Goal: Task Accomplishment & Management: Manage account settings

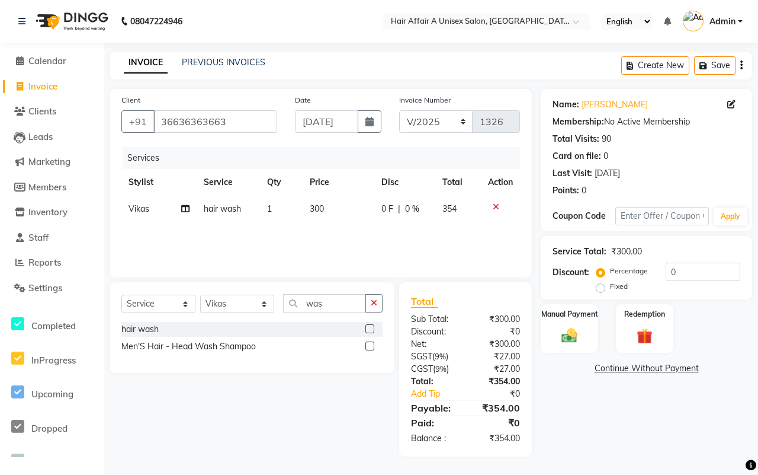
select select "service"
select select "25275"
click at [573, 334] on img at bounding box center [570, 335] width 26 height 18
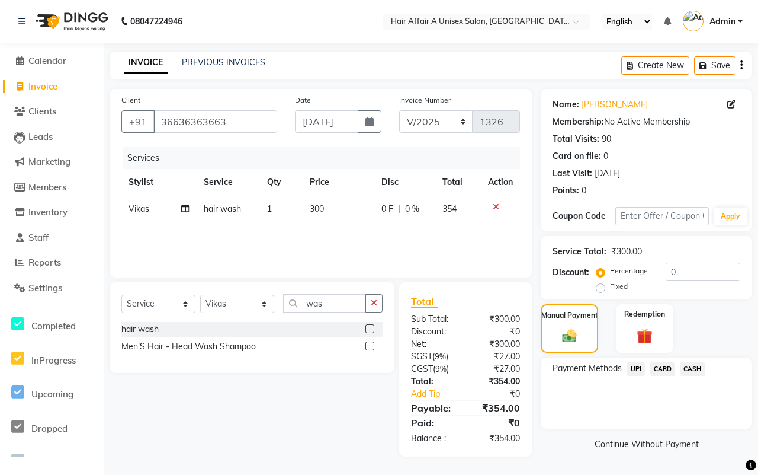
click at [693, 366] on span "CASH" at bounding box center [692, 369] width 25 height 14
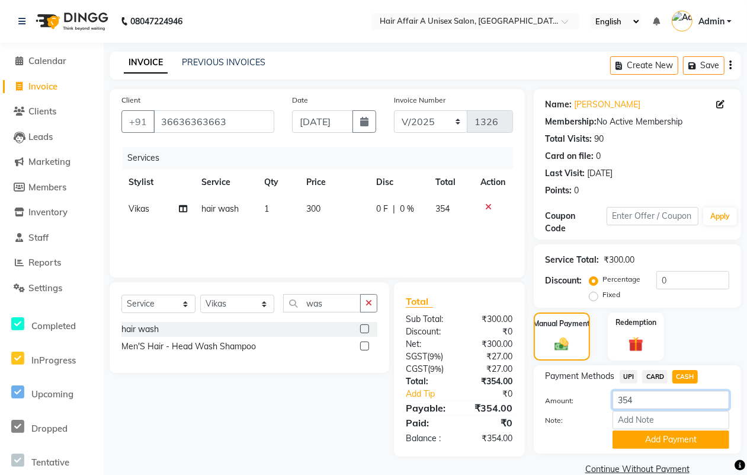
click at [665, 400] on input "354" at bounding box center [671, 399] width 117 height 18
type input "300"
click at [652, 433] on button "Add Payment" at bounding box center [671, 439] width 117 height 18
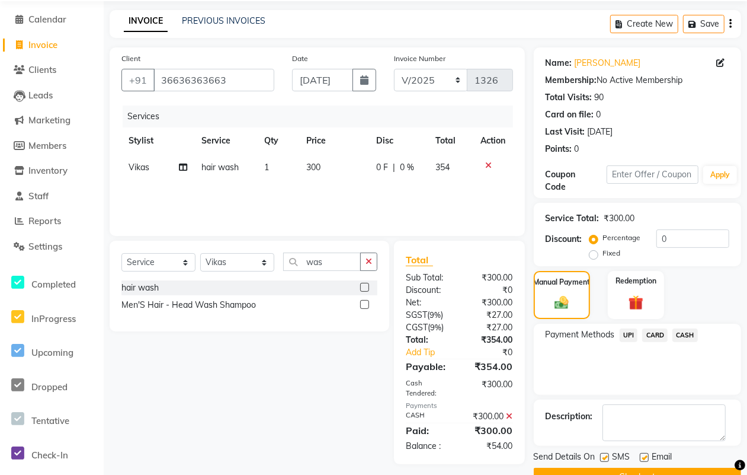
scroll to position [71, 0]
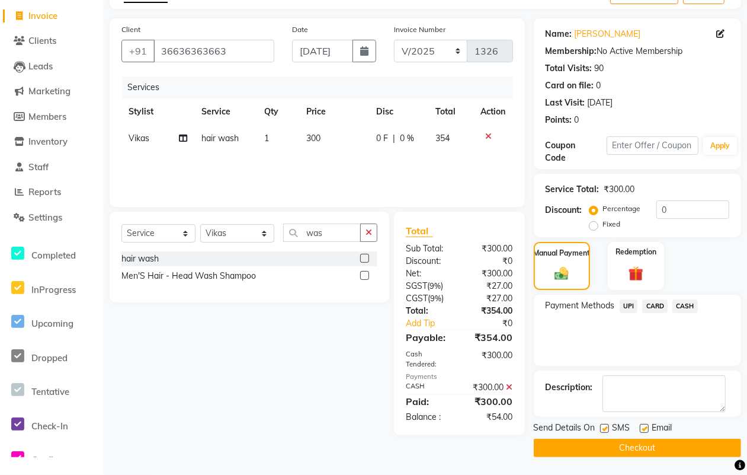
click at [600, 428] on label at bounding box center [604, 428] width 9 height 9
click at [600, 428] on input "checkbox" at bounding box center [604, 429] width 8 height 8
checkbox input "false"
click at [640, 430] on label at bounding box center [644, 428] width 9 height 9
click at [640, 430] on input "checkbox" at bounding box center [644, 429] width 8 height 8
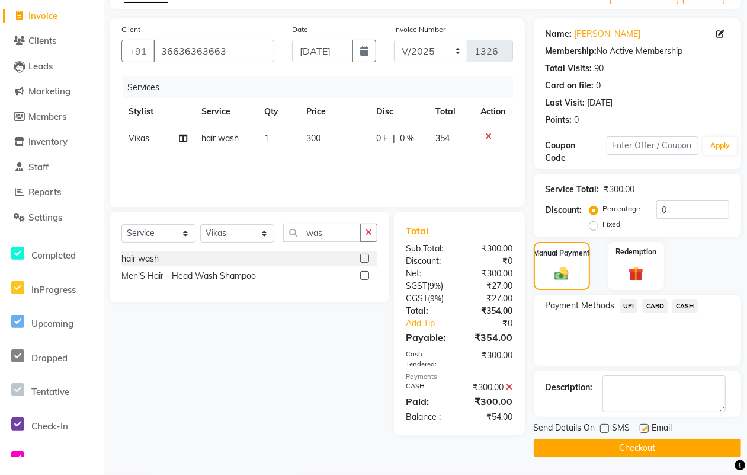
checkbox input "false"
click at [620, 450] on button "Checkout" at bounding box center [637, 447] width 207 height 18
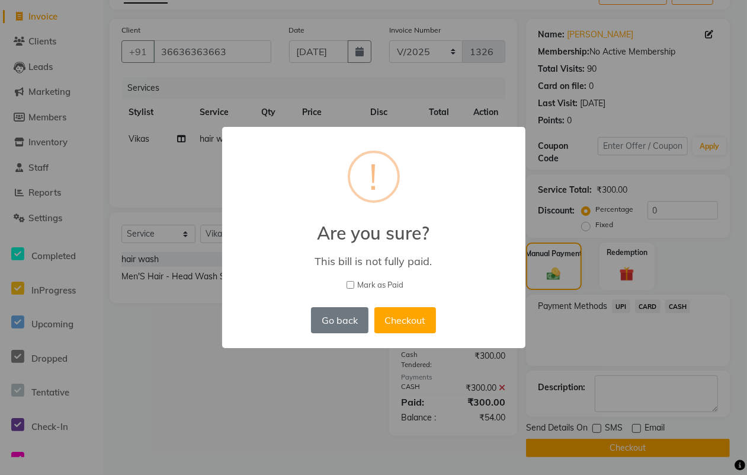
scroll to position [63, 0]
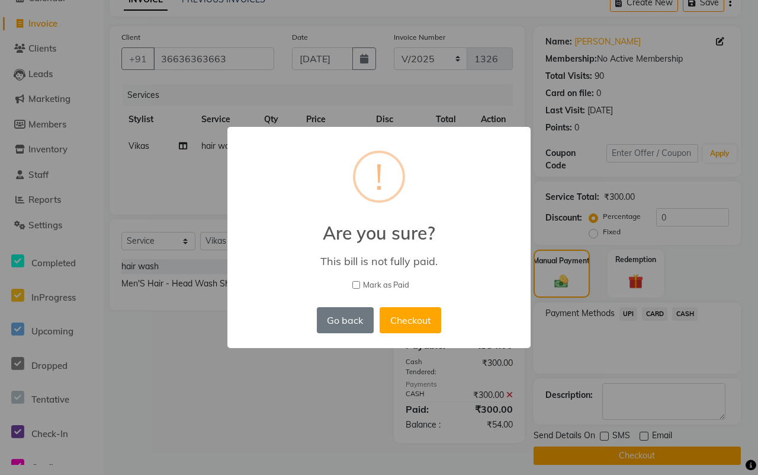
click at [388, 283] on span "Mark as Paid" at bounding box center [386, 285] width 46 height 12
click at [360, 283] on input "Mark as Paid" at bounding box center [357, 285] width 8 height 8
checkbox input "true"
click at [409, 315] on button "Checkout" at bounding box center [411, 320] width 62 height 26
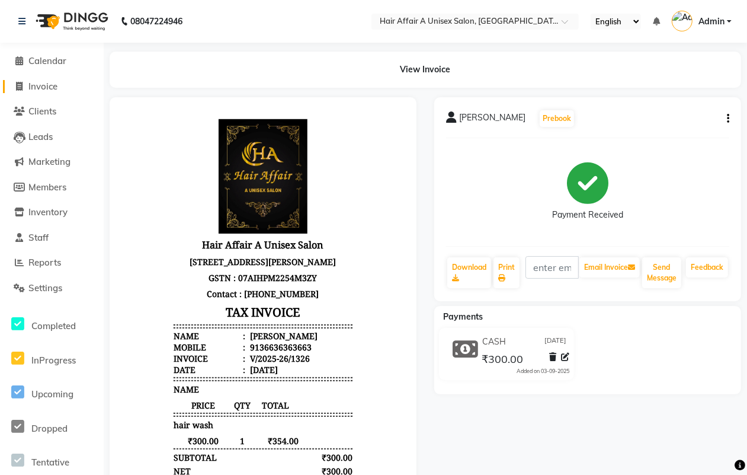
click at [39, 80] on link "Invoice" at bounding box center [52, 87] width 98 height 14
select select "service"
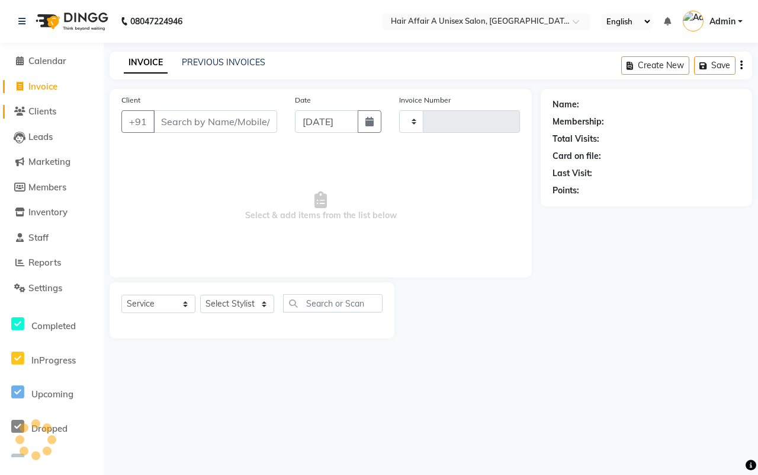
type input "1327"
select select "4464"
click at [211, 114] on input "Client" at bounding box center [215, 121] width 124 height 23
click at [220, 110] on input "Client" at bounding box center [215, 121] width 124 height 23
click at [210, 132] on input "Client" at bounding box center [215, 121] width 124 height 23
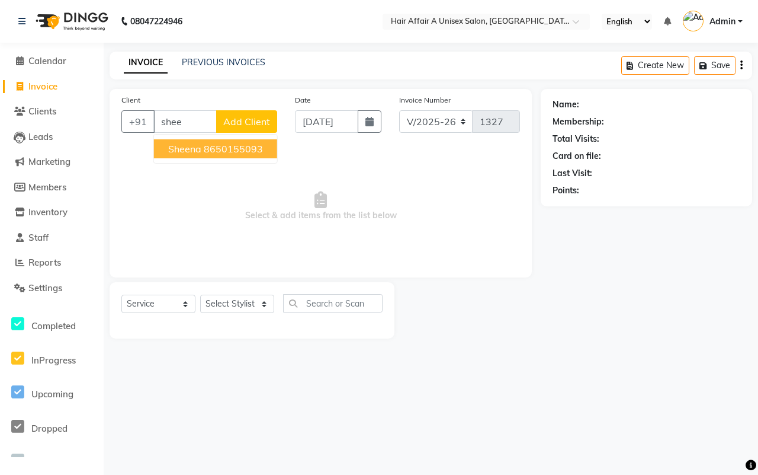
click at [215, 146] on ngb-highlight "8650155093" at bounding box center [233, 149] width 59 height 12
type input "8650155093"
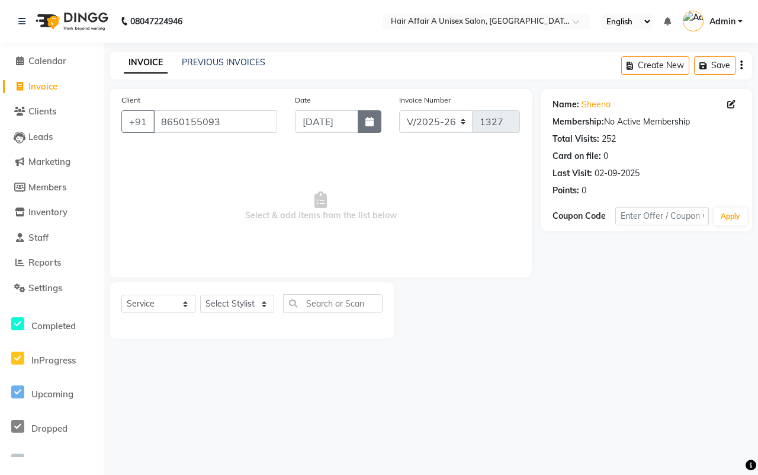
click at [374, 117] on button "button" at bounding box center [370, 121] width 24 height 23
select select "9"
select select "2025"
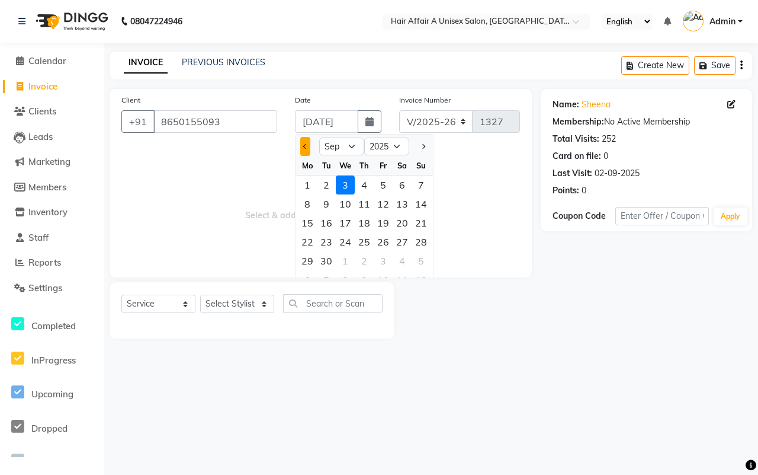
click at [303, 144] on button "Previous month" at bounding box center [305, 146] width 10 height 19
select select "8"
click at [304, 205] on div "4" at bounding box center [307, 203] width 19 height 19
type input "[DATE]"
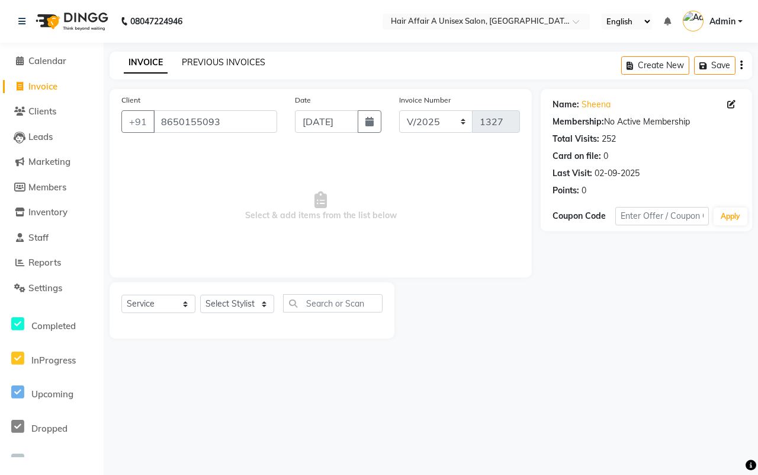
click at [203, 63] on link "PREVIOUS INVOICES" at bounding box center [224, 62] width 84 height 11
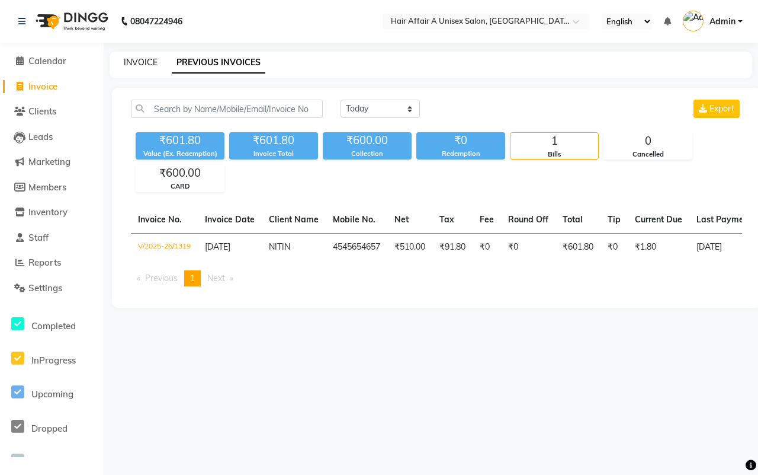
click at [146, 57] on link "INVOICE" at bounding box center [141, 62] width 34 height 11
select select "service"
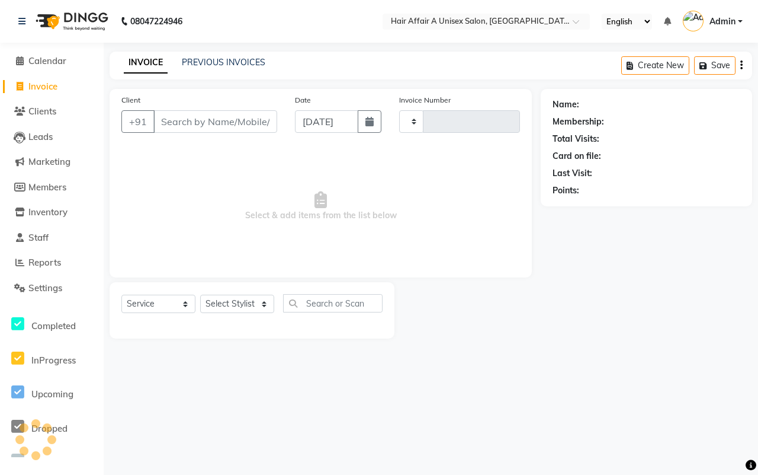
type input "1327"
select select "4464"
click at [215, 116] on input "Client" at bounding box center [215, 121] width 124 height 23
click at [241, 119] on input "Client" at bounding box center [215, 121] width 124 height 23
click at [226, 65] on link "PREVIOUS INVOICES" at bounding box center [224, 62] width 84 height 11
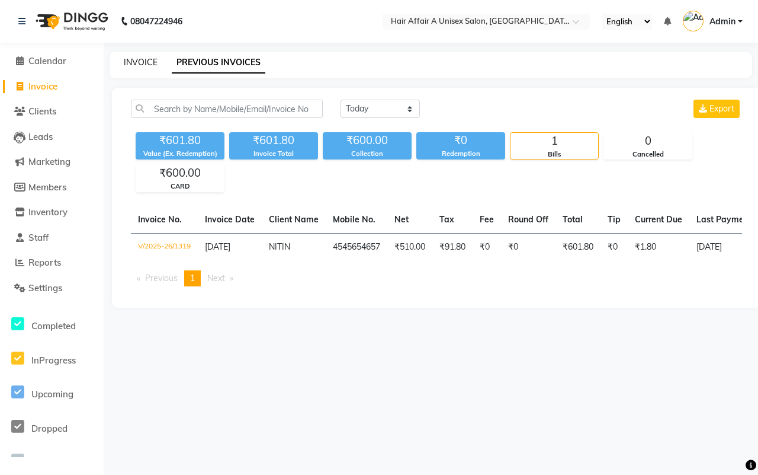
click at [126, 63] on link "INVOICE" at bounding box center [141, 62] width 34 height 11
select select "service"
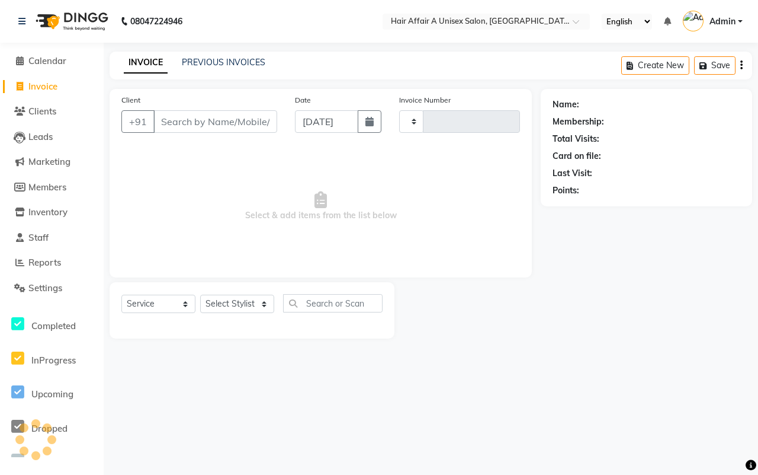
type input "1327"
select select "4464"
click at [208, 120] on input "Client" at bounding box center [215, 121] width 124 height 23
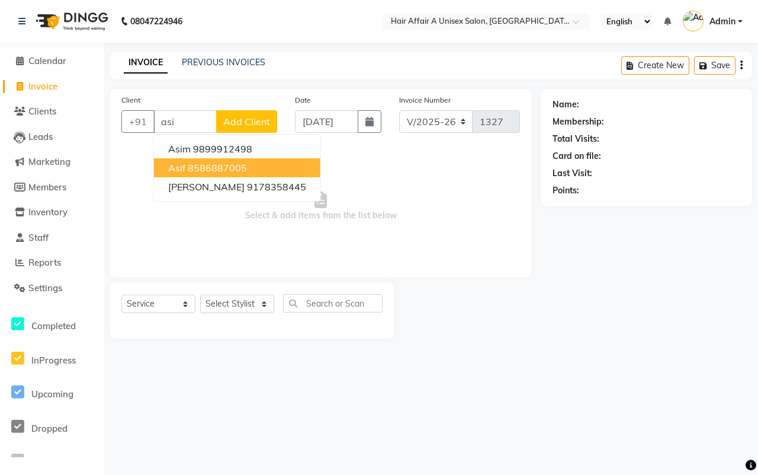
click at [194, 166] on ngb-highlight "8586887005" at bounding box center [217, 168] width 59 height 12
type input "8586887005"
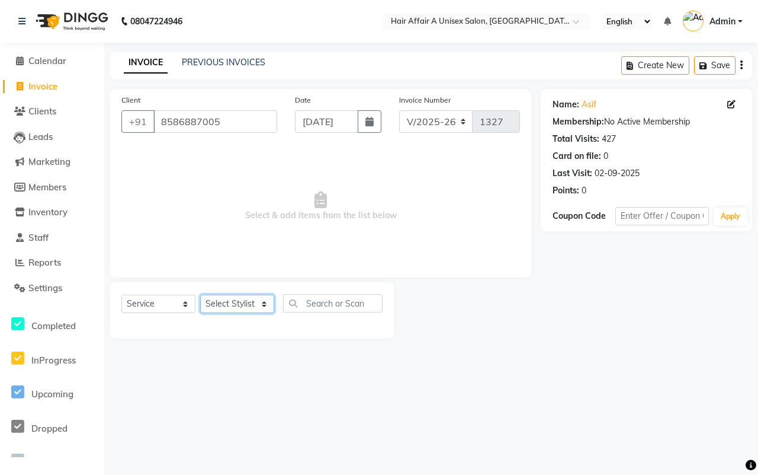
click at [255, 303] on select "Select Stylist [PERSON_NAME] [PERSON_NAME] Kajal Kunal [PERSON_NAME] Nitin [PER…" at bounding box center [237, 303] width 74 height 18
select select "25229"
click at [200, 294] on select "Select Stylist [PERSON_NAME] [PERSON_NAME] Kajal Kunal [PERSON_NAME] Nitin [PER…" at bounding box center [237, 303] width 74 height 18
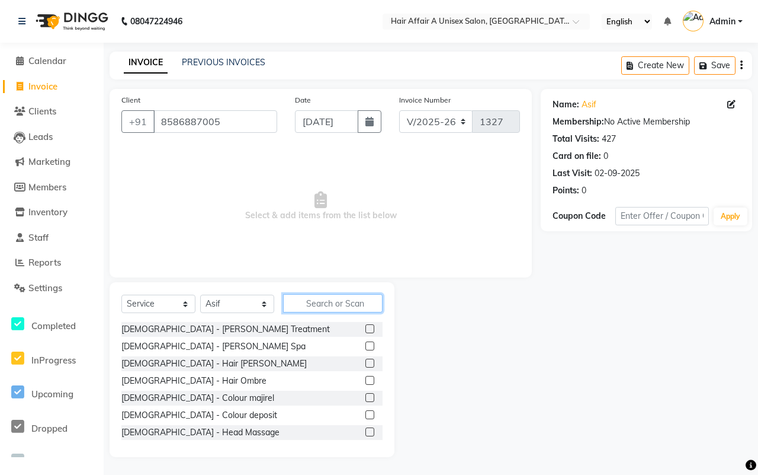
click at [331, 304] on input "text" at bounding box center [333, 303] width 100 height 18
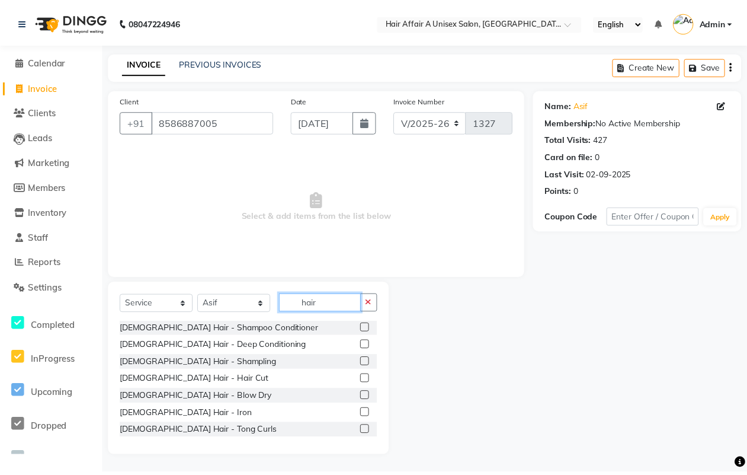
scroll to position [518, 0]
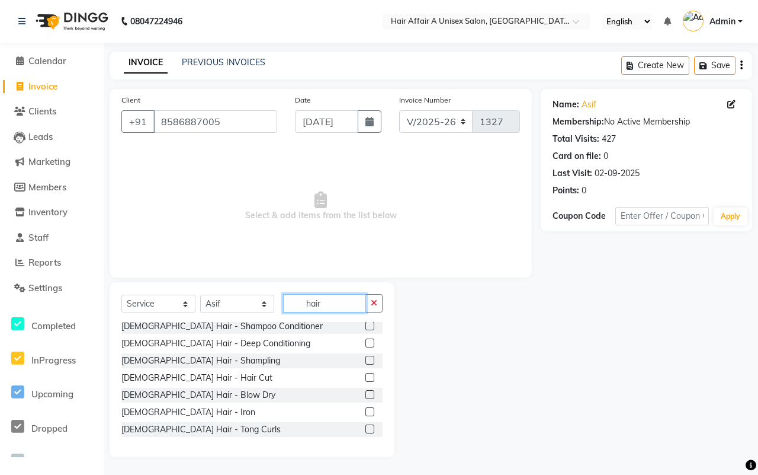
type input "hair"
click at [366, 377] on label at bounding box center [370, 377] width 9 height 9
click at [366, 377] on input "checkbox" at bounding box center [370, 378] width 8 height 8
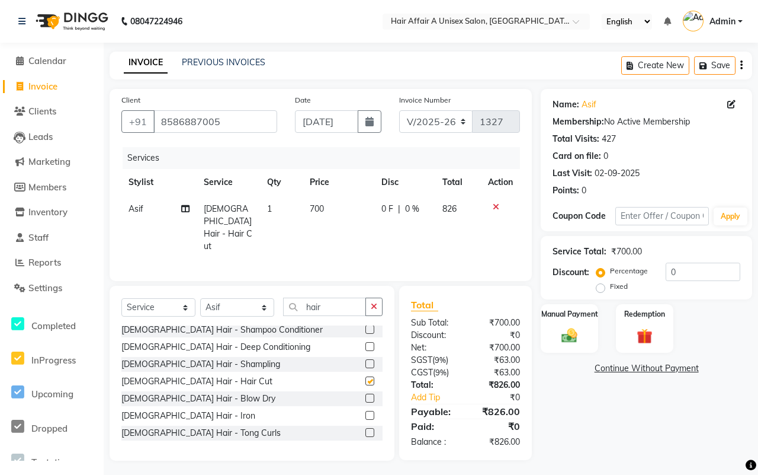
checkbox input "false"
click at [313, 205] on span "700" at bounding box center [317, 208] width 14 height 11
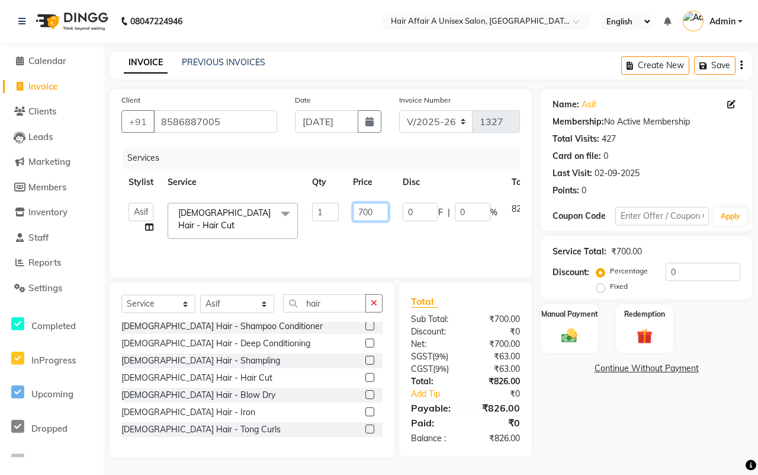
click at [363, 208] on input "700" at bounding box center [371, 212] width 36 height 18
type input "600"
click at [475, 395] on link "Add Tip" at bounding box center [439, 393] width 74 height 12
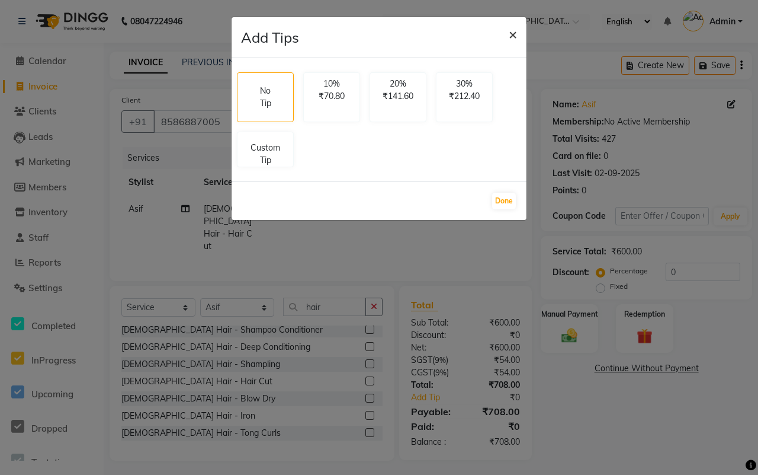
click at [511, 33] on span "×" at bounding box center [513, 34] width 8 height 18
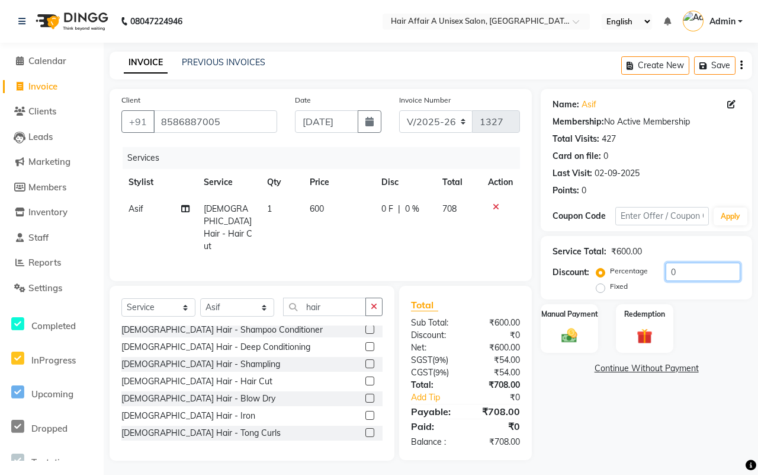
click at [691, 270] on input "0" at bounding box center [703, 271] width 75 height 18
type input "15"
click at [568, 323] on div "Manual Payment" at bounding box center [570, 328] width 60 height 51
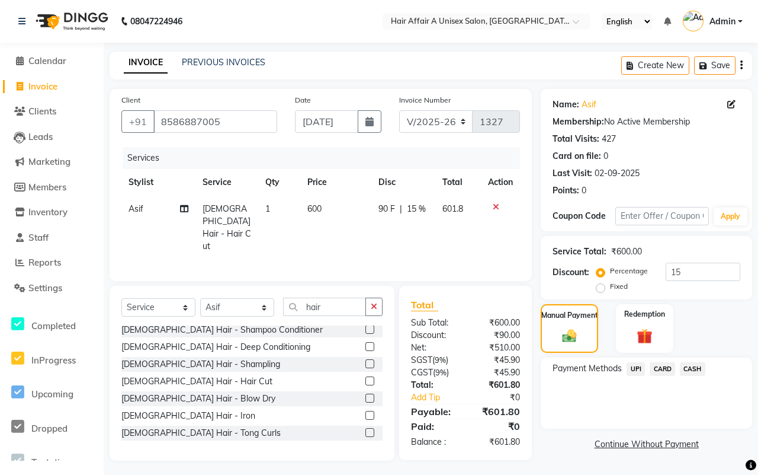
click at [688, 366] on span "CASH" at bounding box center [692, 369] width 25 height 14
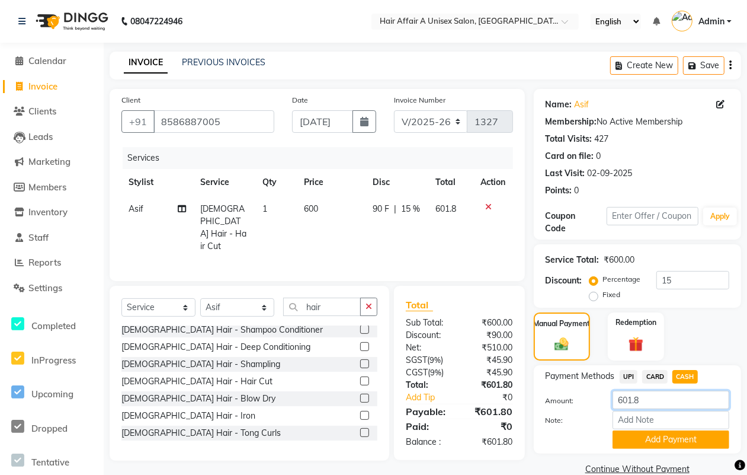
click at [659, 396] on input "601.8" at bounding box center [671, 399] width 117 height 18
type input "600"
click at [640, 434] on button "Add Payment" at bounding box center [671, 439] width 117 height 18
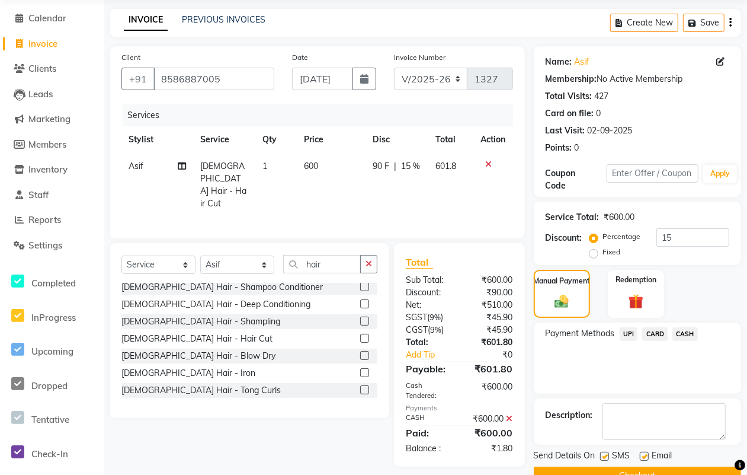
scroll to position [71, 0]
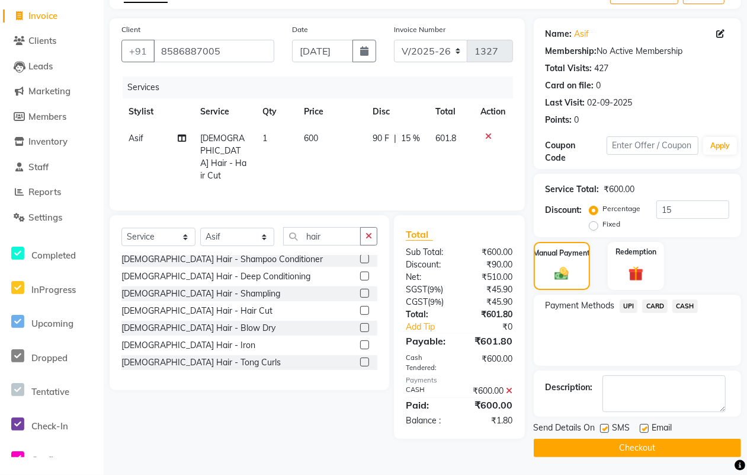
click at [601, 428] on label at bounding box center [604, 428] width 9 height 9
click at [601, 428] on input "checkbox" at bounding box center [604, 429] width 8 height 8
checkbox input "false"
click at [643, 427] on label at bounding box center [644, 428] width 9 height 9
click at [643, 427] on input "checkbox" at bounding box center [644, 429] width 8 height 8
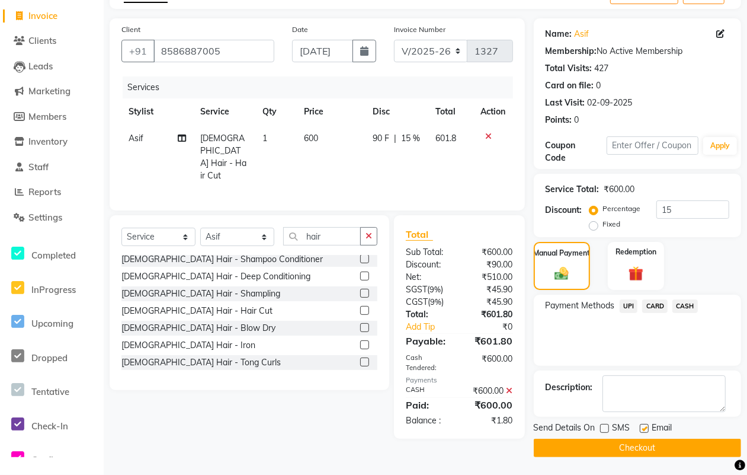
checkbox input "false"
click at [617, 440] on button "Checkout" at bounding box center [637, 447] width 207 height 18
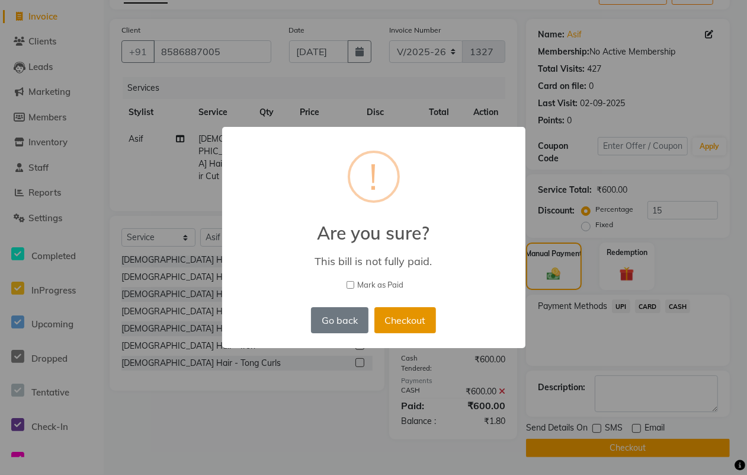
scroll to position [63, 0]
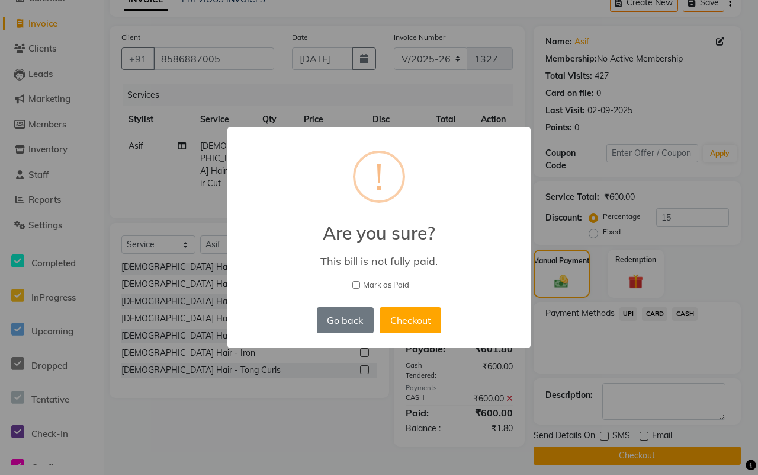
click at [357, 279] on label "Mark as Paid" at bounding box center [379, 285] width 273 height 12
click at [357, 281] on input "Mark as Paid" at bounding box center [357, 285] width 8 height 8
checkbox input "true"
click at [418, 307] on button "Checkout" at bounding box center [411, 320] width 62 height 26
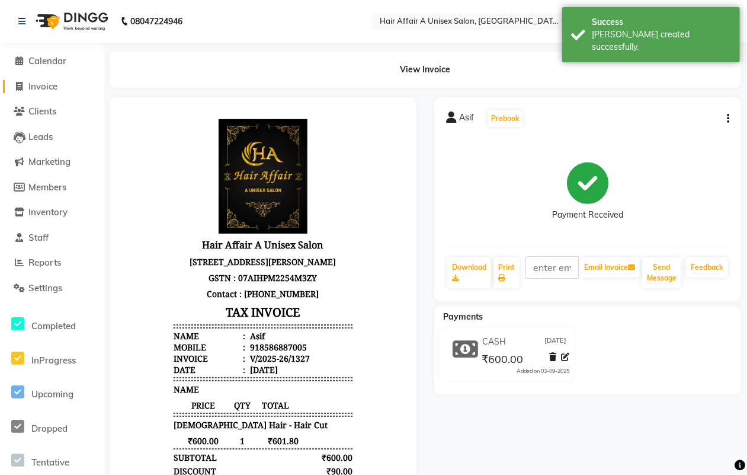
click at [33, 88] on span "Invoice" at bounding box center [42, 86] width 29 height 11
select select "service"
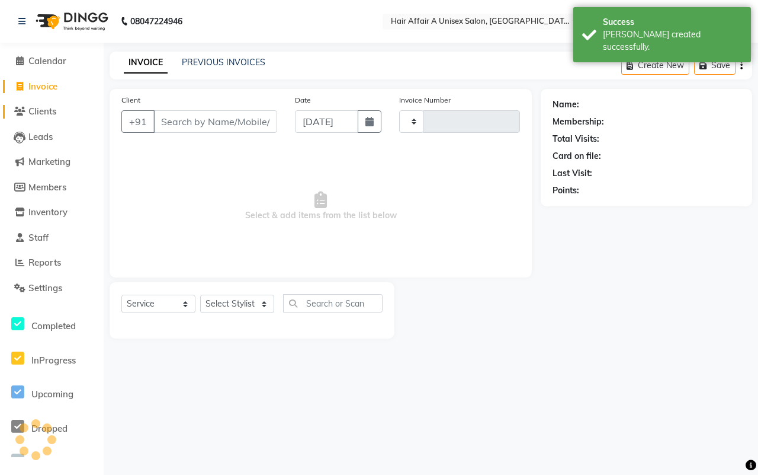
type input "1328"
select select "4464"
click at [226, 123] on input "Client" at bounding box center [215, 121] width 124 height 23
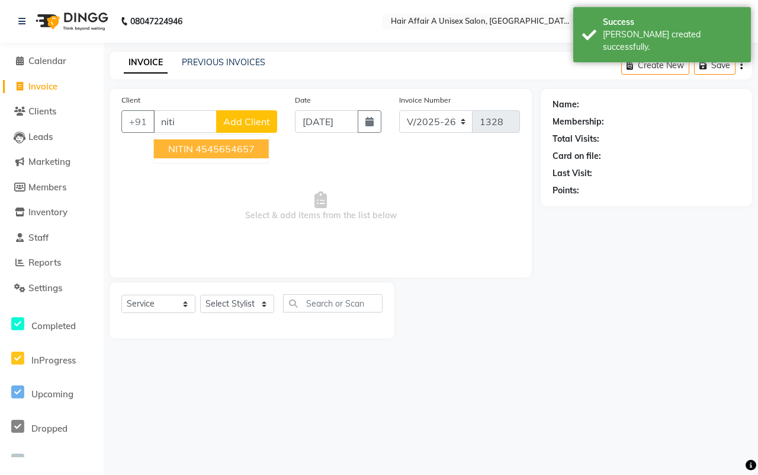
click at [212, 149] on ngb-highlight "4545654657" at bounding box center [225, 149] width 59 height 12
type input "4545654657"
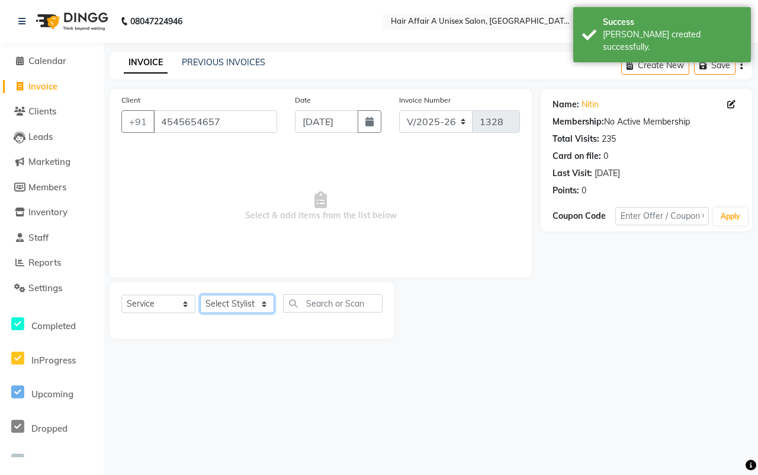
click at [249, 303] on select "Select Stylist [PERSON_NAME] [PERSON_NAME] Kajal Kunal [PERSON_NAME] Nitin [PER…" at bounding box center [237, 303] width 74 height 18
select select "25232"
click at [200, 294] on select "Select Stylist [PERSON_NAME] [PERSON_NAME] Kajal Kunal [PERSON_NAME] Nitin [PER…" at bounding box center [237, 303] width 74 height 18
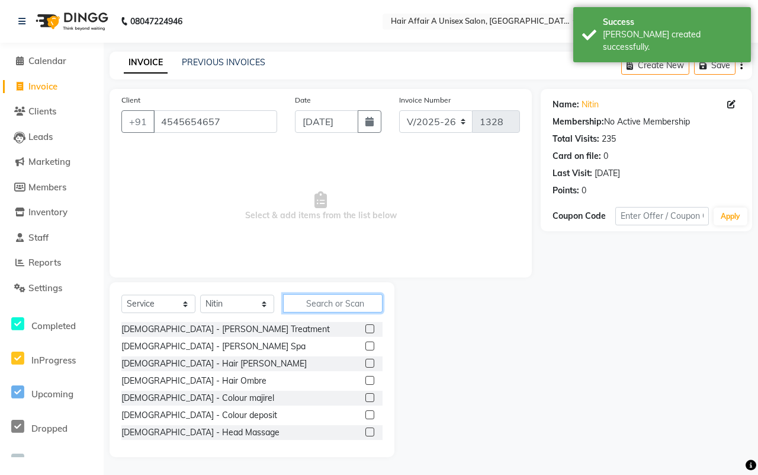
click at [363, 303] on input "text" at bounding box center [333, 303] width 100 height 18
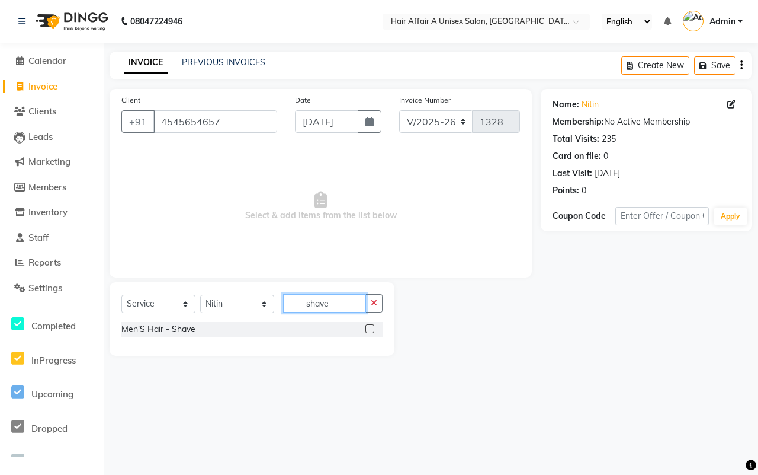
type input "shave"
click at [366, 323] on div at bounding box center [374, 329] width 17 height 15
click at [366, 326] on label at bounding box center [370, 328] width 9 height 9
click at [366, 326] on input "checkbox" at bounding box center [370, 329] width 8 height 8
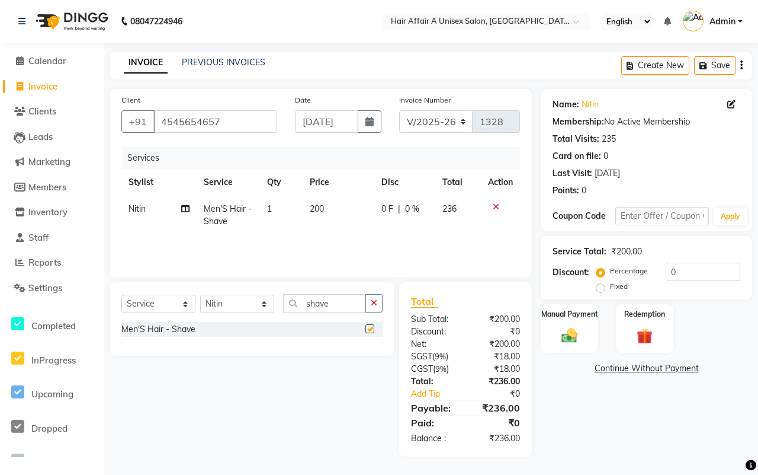
checkbox input "false"
click at [696, 270] on input "0" at bounding box center [703, 271] width 75 height 18
type input "15"
click at [579, 326] on img at bounding box center [570, 335] width 26 height 18
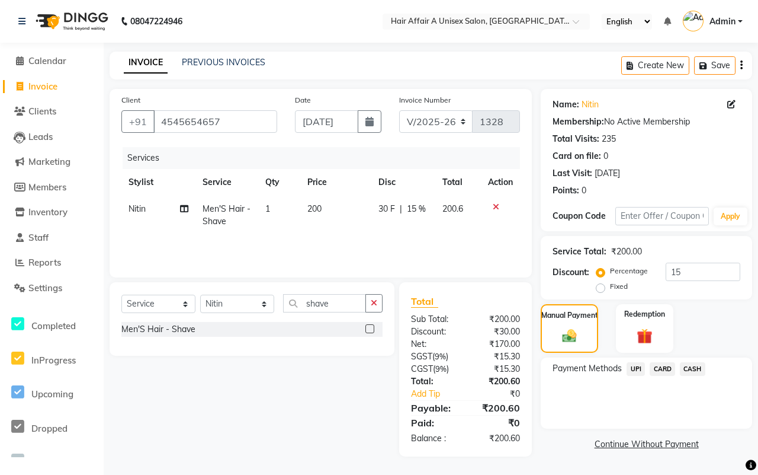
click at [691, 367] on span "CASH" at bounding box center [692, 369] width 25 height 14
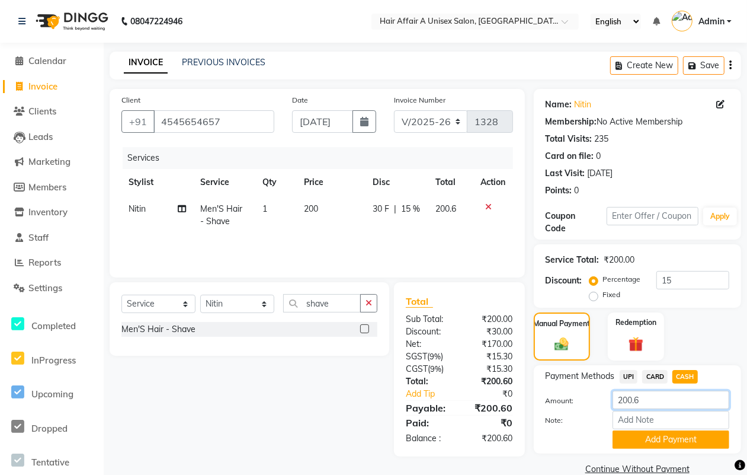
click at [652, 399] on input "200.6" at bounding box center [671, 399] width 117 height 18
type input "200"
click at [642, 434] on button "Add Payment" at bounding box center [671, 439] width 117 height 18
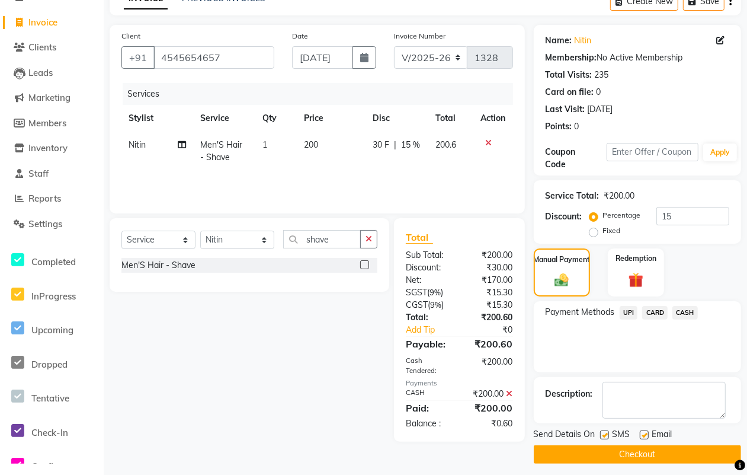
scroll to position [71, 0]
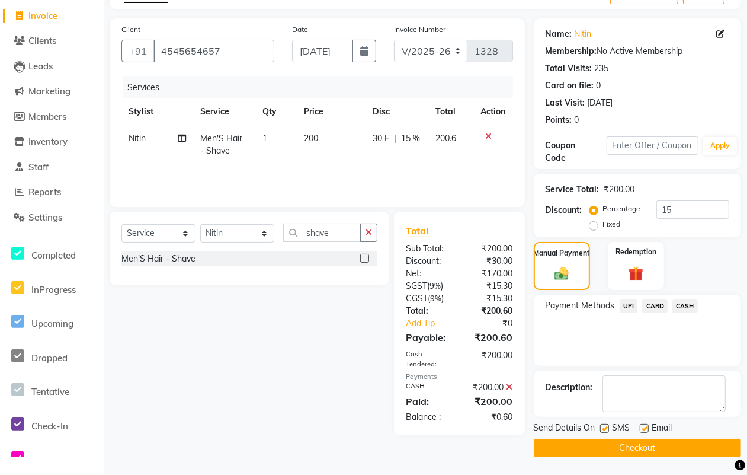
click at [608, 431] on label at bounding box center [604, 428] width 9 height 9
click at [608, 431] on input "checkbox" at bounding box center [604, 429] width 8 height 8
checkbox input "false"
click at [643, 430] on label at bounding box center [644, 428] width 9 height 9
click at [643, 430] on input "checkbox" at bounding box center [644, 429] width 8 height 8
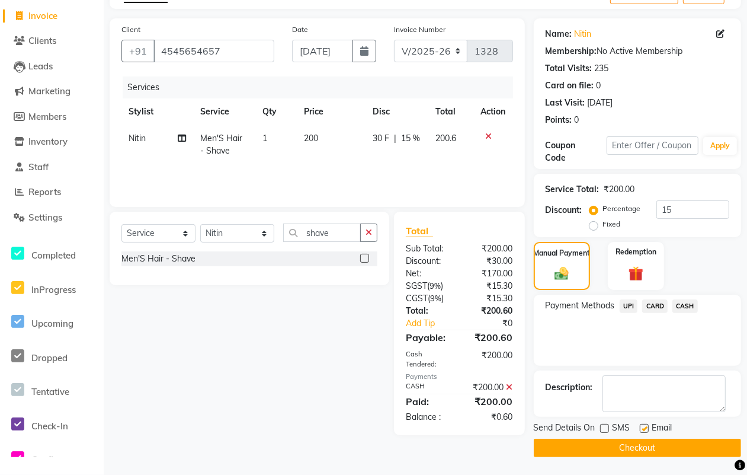
checkbox input "false"
click at [637, 442] on button "Checkout" at bounding box center [637, 447] width 207 height 18
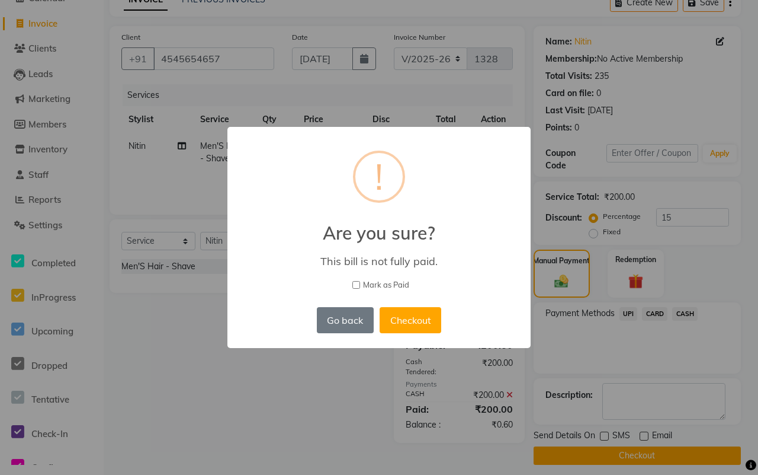
click at [388, 282] on span "Mark as Paid" at bounding box center [386, 285] width 46 height 12
click at [360, 282] on input "Mark as Paid" at bounding box center [357, 285] width 8 height 8
checkbox input "true"
click at [415, 321] on button "Checkout" at bounding box center [411, 320] width 62 height 26
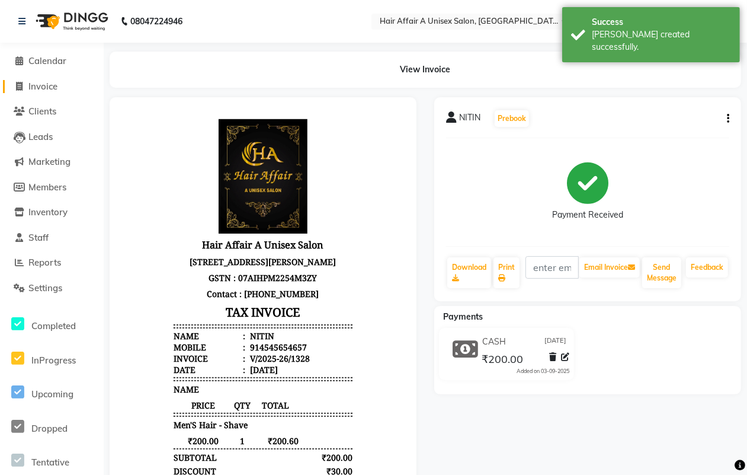
click at [41, 86] on span "Invoice" at bounding box center [42, 86] width 29 height 11
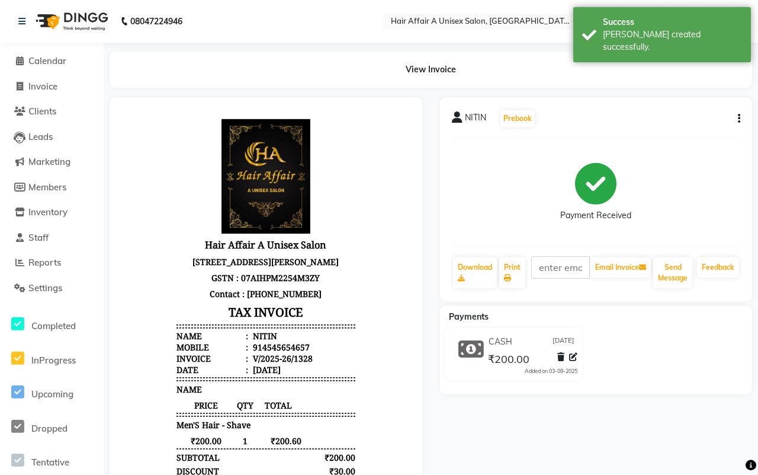
select select "4464"
select select "service"
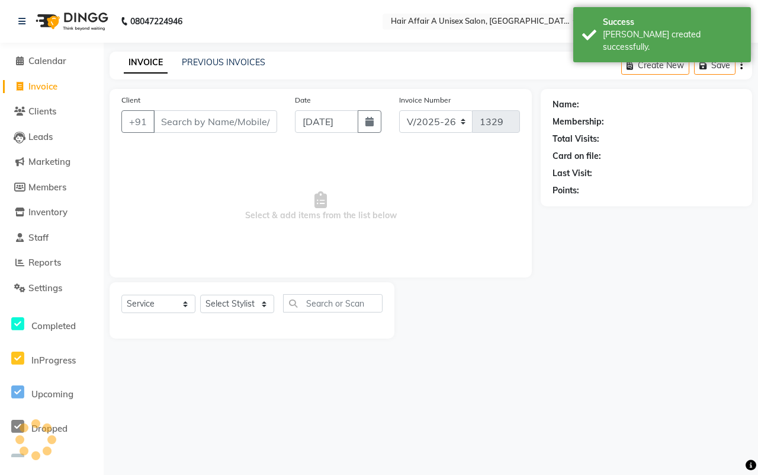
click at [184, 120] on input "Client" at bounding box center [215, 121] width 124 height 23
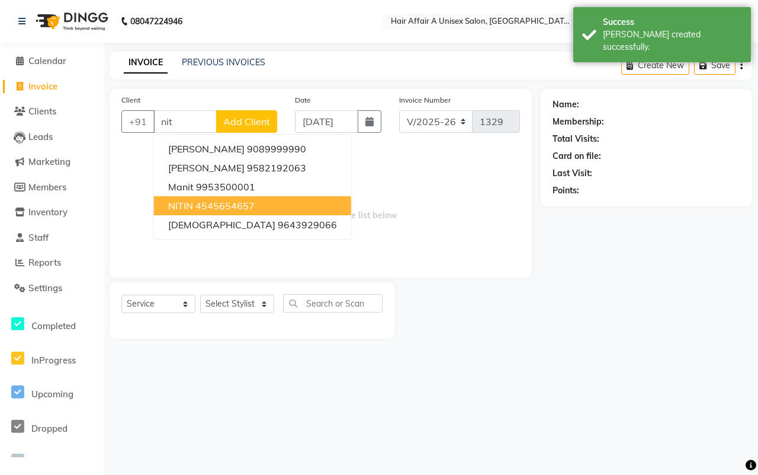
click at [203, 205] on ngb-highlight "4545654657" at bounding box center [225, 206] width 59 height 12
type input "4545654657"
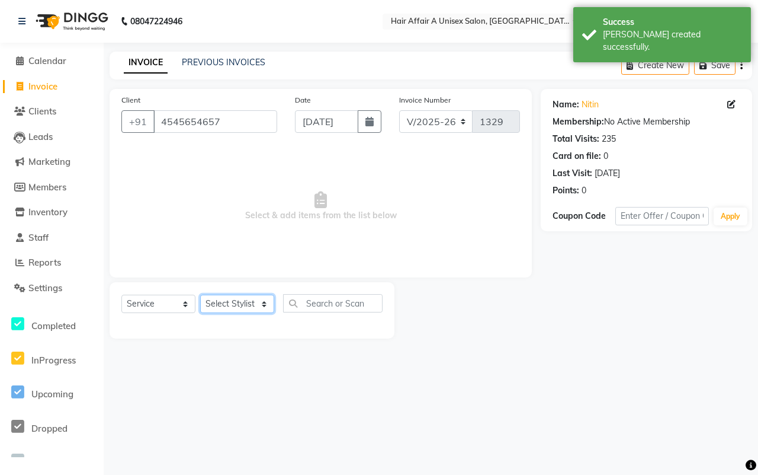
click at [252, 303] on select "Select Stylist [PERSON_NAME] [PERSON_NAME] Kajal Kunal [PERSON_NAME] Nitin [PER…" at bounding box center [237, 303] width 74 height 18
select select "25232"
click at [200, 294] on select "Select Stylist [PERSON_NAME] [PERSON_NAME] Kajal Kunal [PERSON_NAME] Nitin [PER…" at bounding box center [237, 303] width 74 height 18
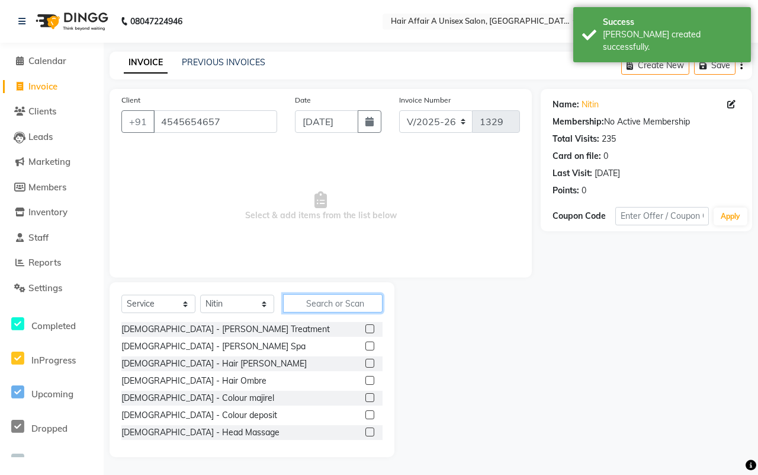
click at [307, 298] on input "text" at bounding box center [333, 303] width 100 height 18
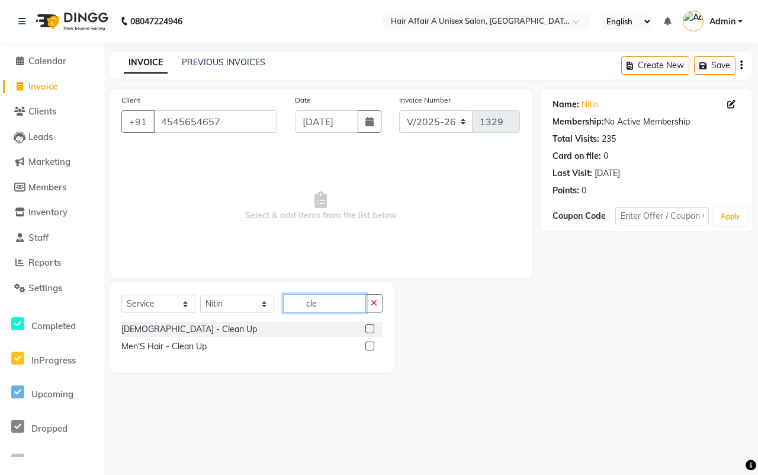
type input "cle"
click at [370, 347] on label at bounding box center [370, 345] width 9 height 9
click at [370, 347] on input "checkbox" at bounding box center [370, 346] width 8 height 8
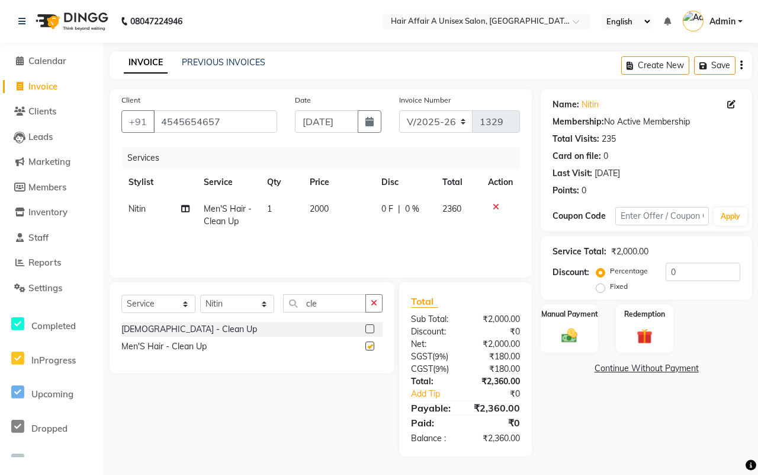
checkbox input "false"
click at [329, 303] on input "cle" at bounding box center [324, 303] width 83 height 18
type input "c"
type input "shav"
click at [367, 329] on label at bounding box center [370, 328] width 9 height 9
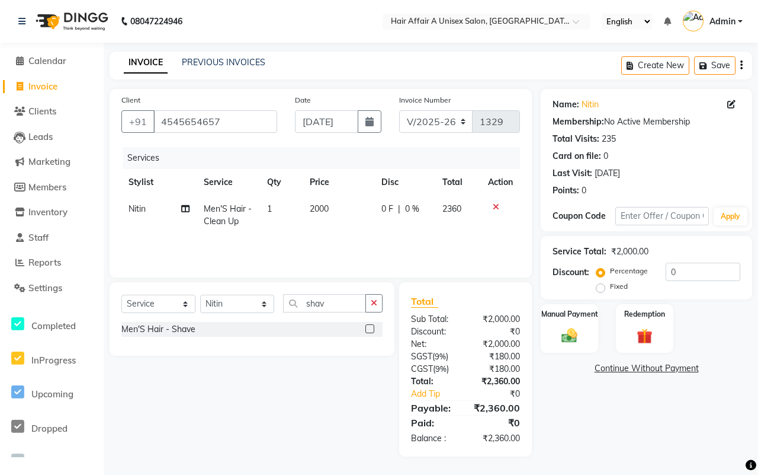
click at [367, 329] on input "checkbox" at bounding box center [370, 329] width 8 height 8
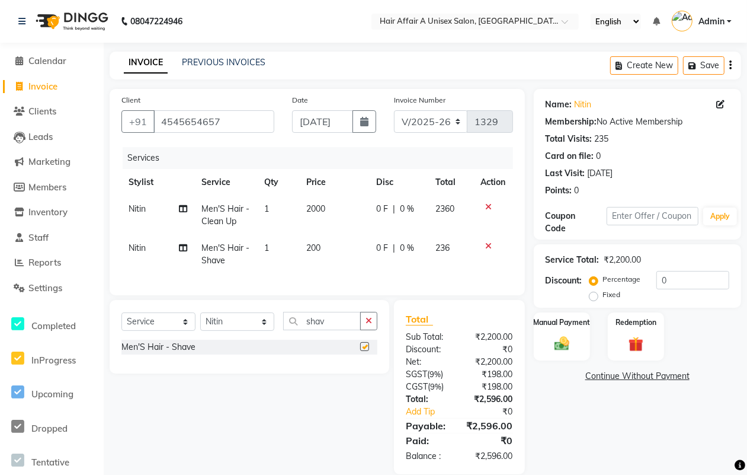
checkbox input "false"
click at [235, 331] on select "Select Stylist [PERSON_NAME] [PERSON_NAME] Kajal Kunal [PERSON_NAME] Nitin [PER…" at bounding box center [237, 321] width 74 height 18
select select "25275"
click at [200, 323] on select "Select Stylist [PERSON_NAME] [PERSON_NAME] Kajal Kunal [PERSON_NAME] Nitin [PER…" at bounding box center [237, 321] width 74 height 18
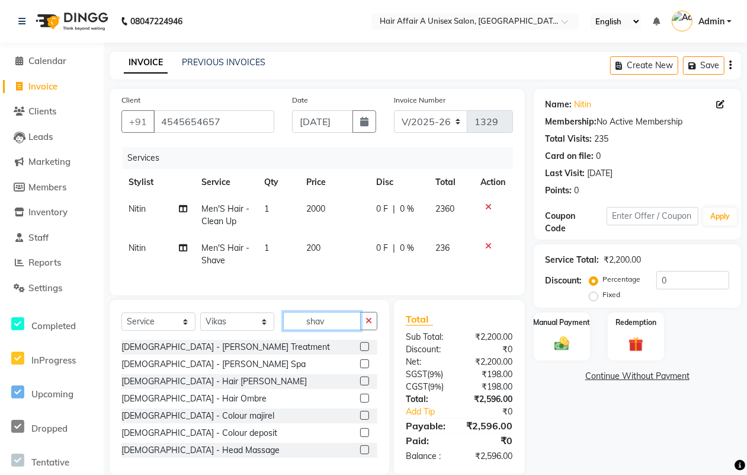
click at [333, 327] on input "shav" at bounding box center [322, 321] width 78 height 18
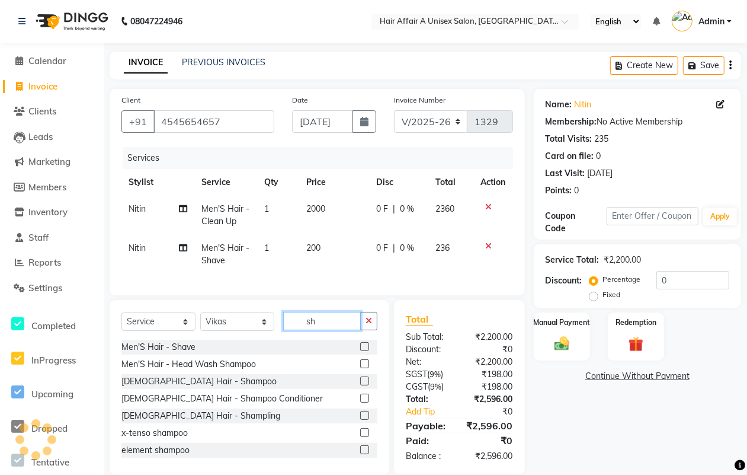
type input "s"
type input "[PERSON_NAME]"
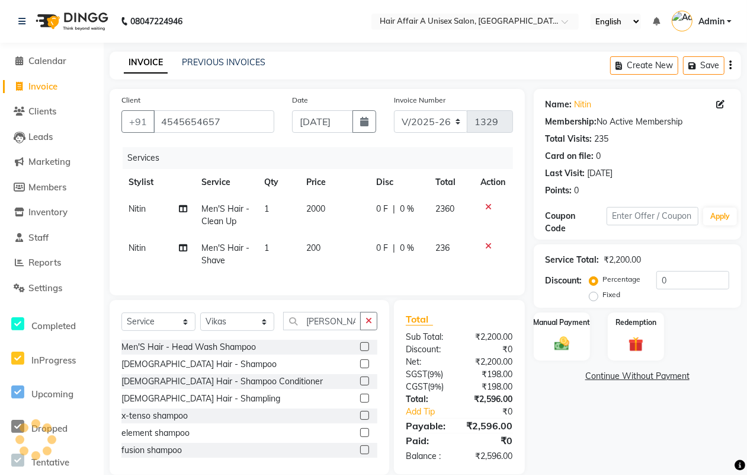
click at [360, 368] on label at bounding box center [364, 363] width 9 height 9
click at [360, 368] on input "checkbox" at bounding box center [364, 364] width 8 height 8
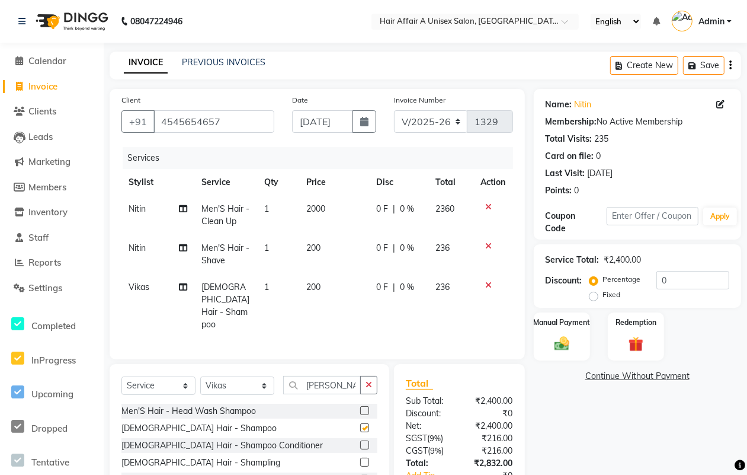
checkbox input "false"
click at [309, 284] on span "200" at bounding box center [313, 286] width 14 height 11
select select "25275"
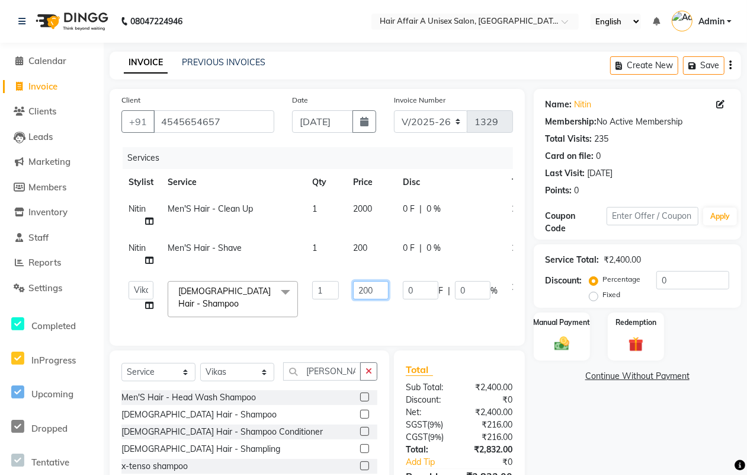
click at [363, 289] on input "200" at bounding box center [371, 290] width 36 height 18
type input "100"
click at [486, 421] on div "Total Sub Total: ₹2,400.00 Discount: ₹0 Net: ₹2,400.00 SGST ( 9% ) ₹216.00 CGST…" at bounding box center [459, 437] width 107 height 150
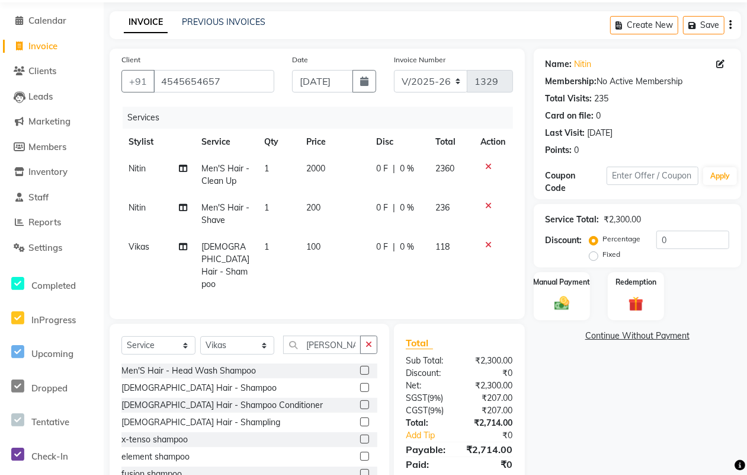
scroll to position [68, 0]
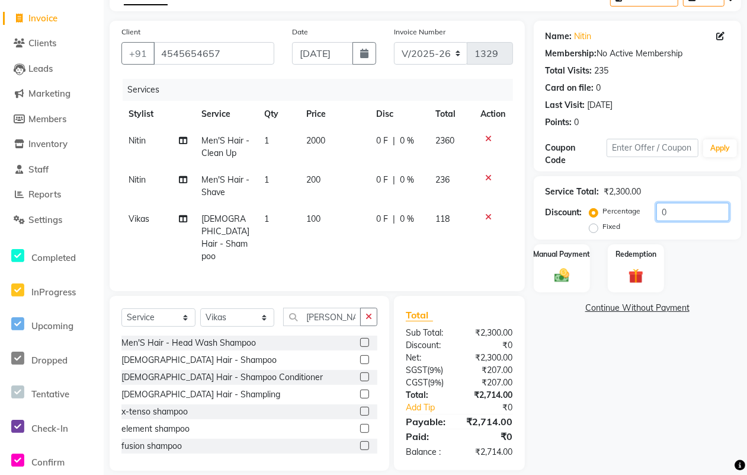
click at [668, 216] on input "0" at bounding box center [692, 212] width 73 height 18
type input "20"
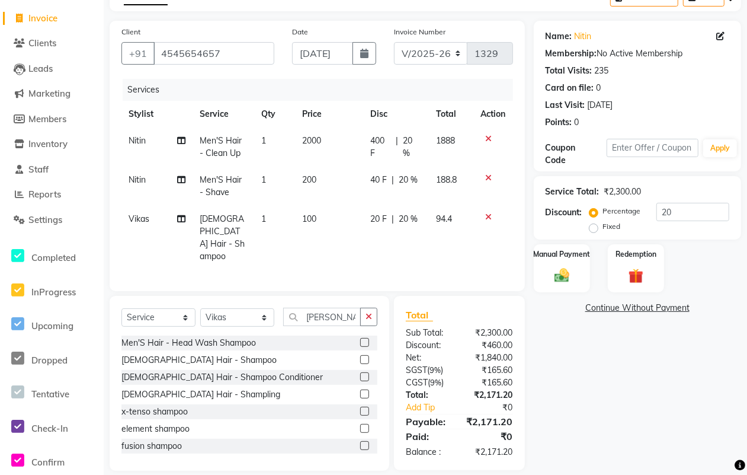
click at [487, 214] on icon at bounding box center [489, 217] width 7 height 8
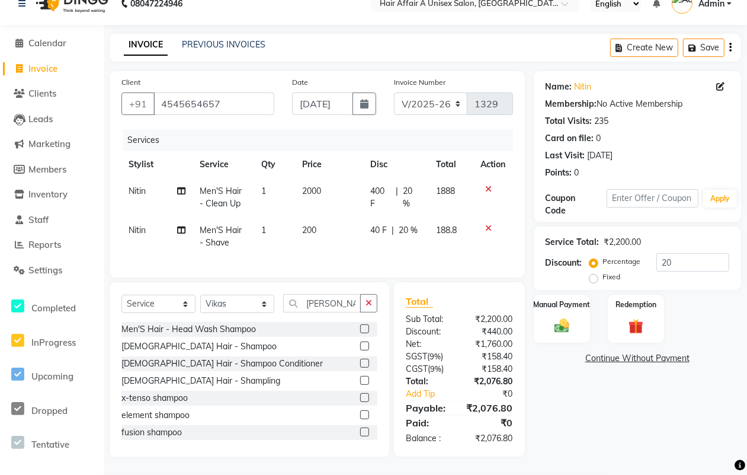
scroll to position [28, 0]
click at [573, 316] on img at bounding box center [561, 325] width 25 height 18
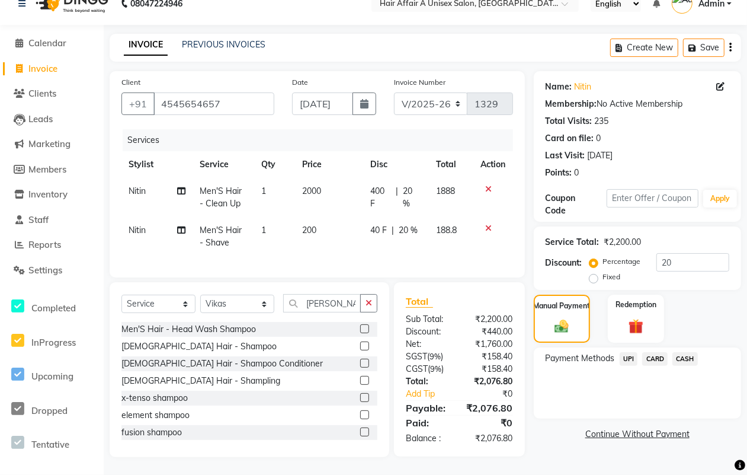
click at [681, 352] on span "CASH" at bounding box center [684, 359] width 25 height 14
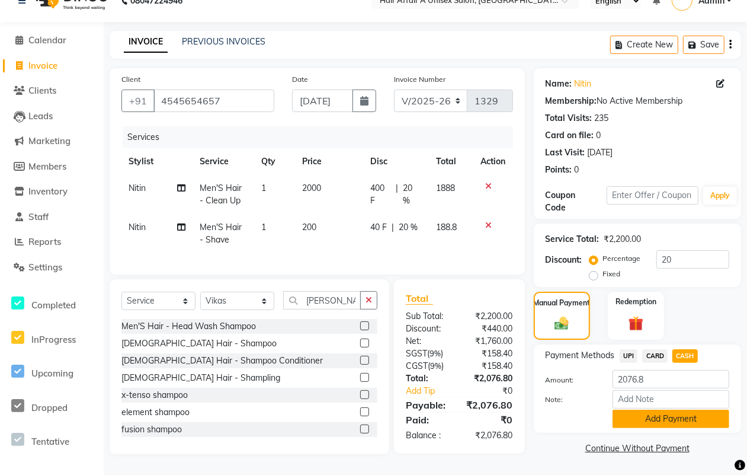
click at [648, 409] on button "Add Payment" at bounding box center [671, 418] width 117 height 18
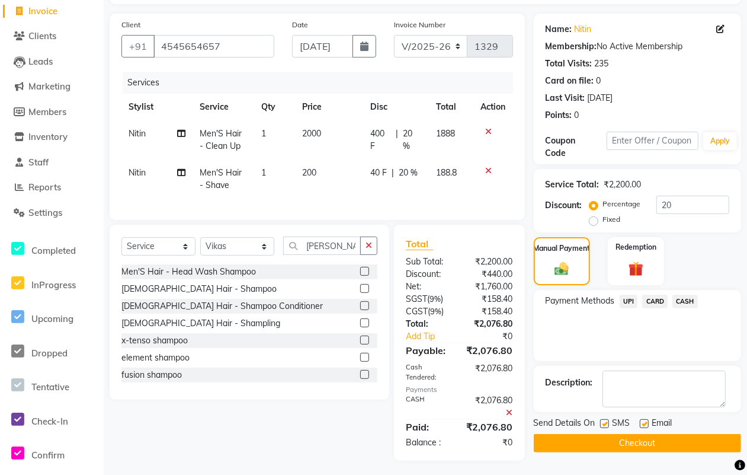
scroll to position [89, 0]
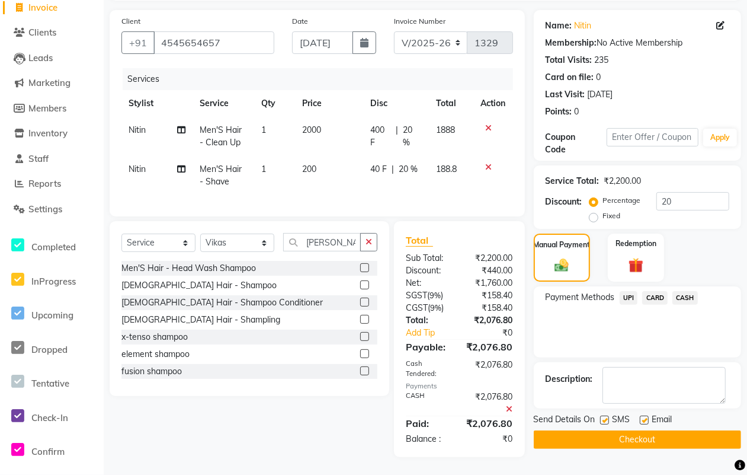
click at [607, 415] on label at bounding box center [604, 419] width 9 height 9
click at [607, 416] on input "checkbox" at bounding box center [604, 420] width 8 height 8
checkbox input "false"
click at [640, 413] on div "Email" at bounding box center [661, 420] width 42 height 15
click at [643, 415] on label at bounding box center [644, 419] width 9 height 9
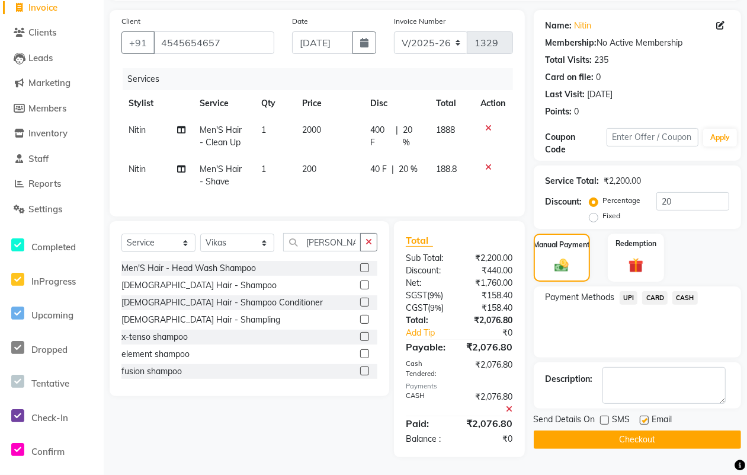
click at [643, 416] on input "checkbox" at bounding box center [644, 420] width 8 height 8
checkbox input "false"
click at [626, 430] on button "Checkout" at bounding box center [637, 439] width 207 height 18
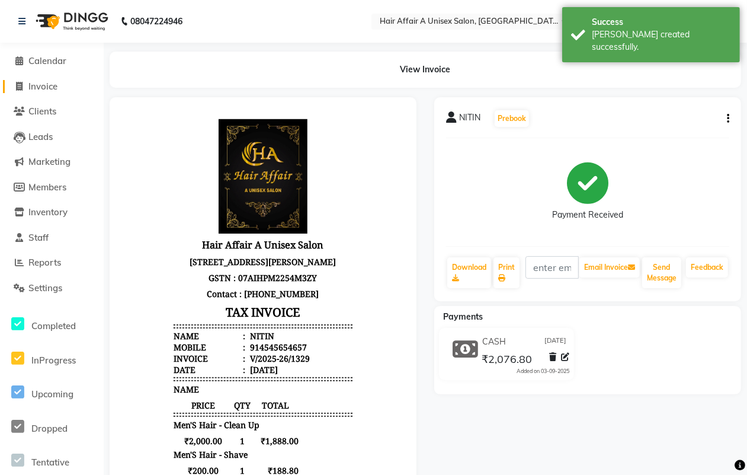
click at [57, 85] on span "Invoice" at bounding box center [42, 86] width 29 height 11
select select "service"
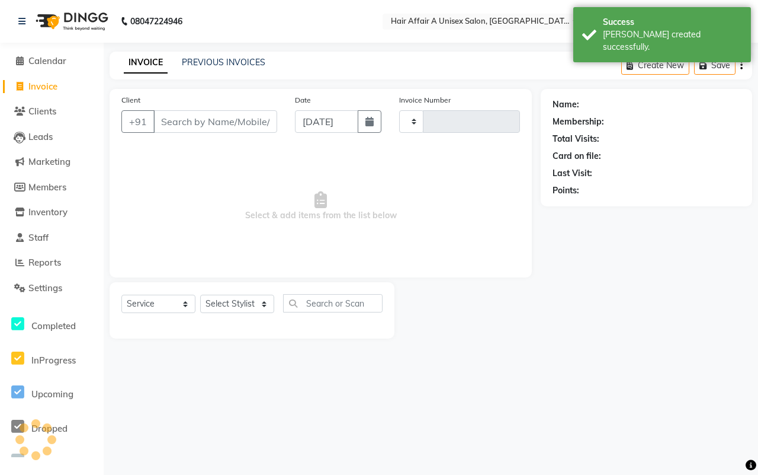
type input "1330"
select select "4464"
click at [217, 130] on input "Client" at bounding box center [215, 121] width 124 height 23
click at [224, 99] on div "Client +91" at bounding box center [200, 118] width 174 height 49
click at [224, 119] on input "Client" at bounding box center [215, 121] width 124 height 23
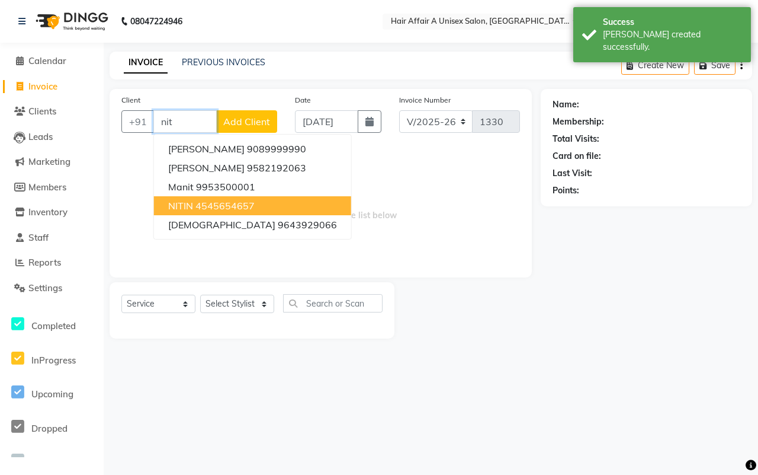
click at [209, 209] on ngb-highlight "4545654657" at bounding box center [225, 206] width 59 height 12
type input "4545654657"
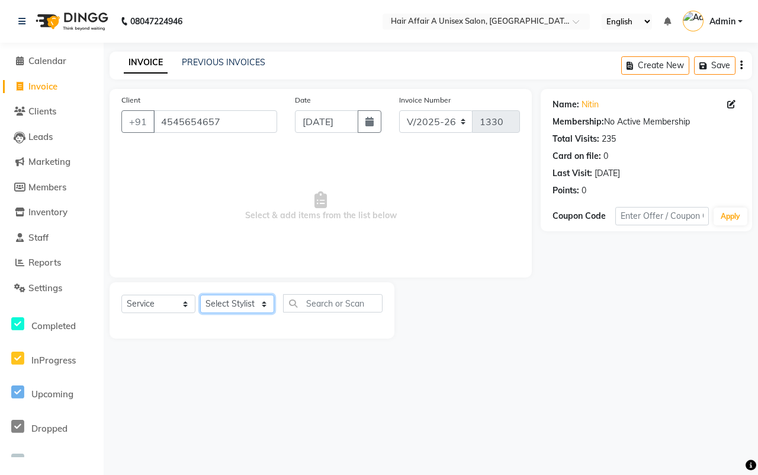
click at [251, 298] on select "Select Stylist [PERSON_NAME] [PERSON_NAME] Kajal Kunal [PERSON_NAME] Nitin [PER…" at bounding box center [237, 303] width 74 height 18
select select "25273"
click at [200, 294] on select "Select Stylist [PERSON_NAME] [PERSON_NAME] Kajal Kunal [PERSON_NAME] Nitin [PER…" at bounding box center [237, 303] width 74 height 18
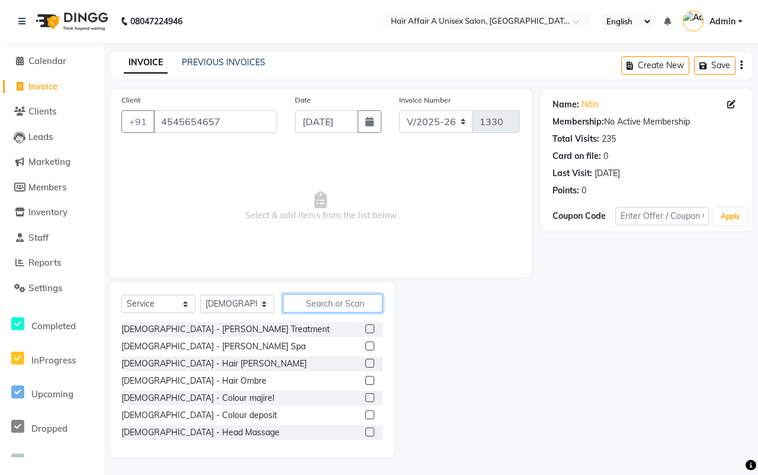
click at [332, 297] on input "text" at bounding box center [333, 303] width 100 height 18
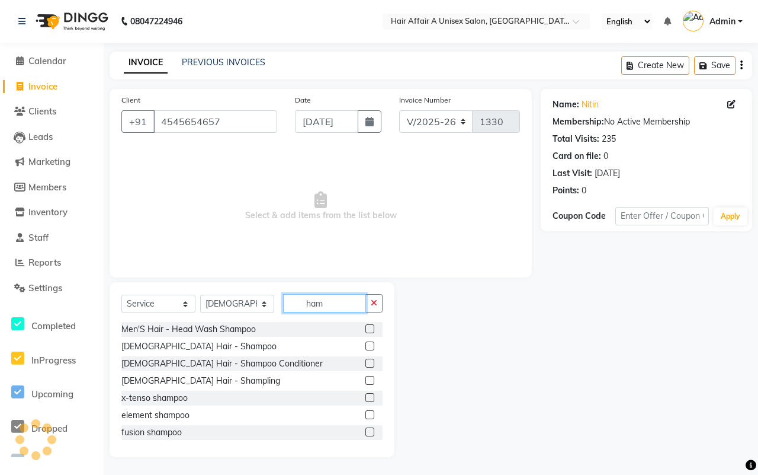
type input "ham"
click at [366, 348] on label at bounding box center [370, 345] width 9 height 9
click at [366, 348] on input "checkbox" at bounding box center [370, 346] width 8 height 8
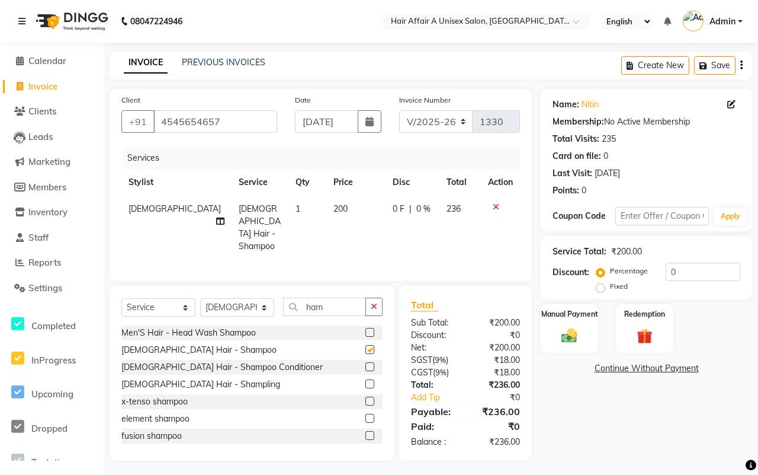
checkbox input "false"
click at [334, 204] on span "200" at bounding box center [341, 208] width 14 height 11
select select "25273"
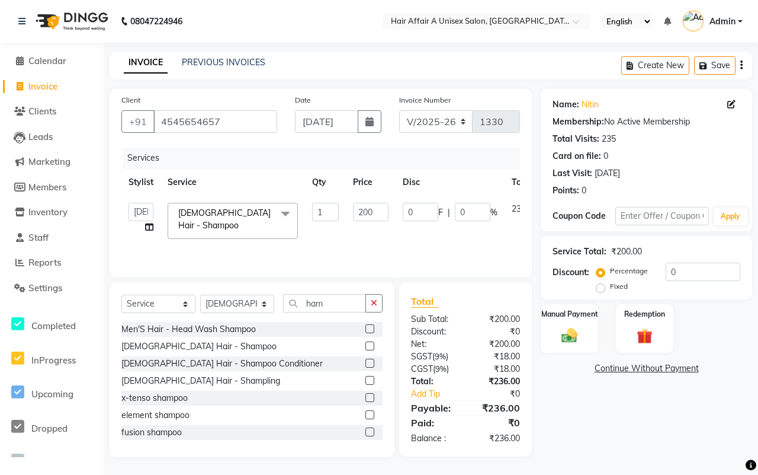
click at [684, 283] on div "Percentage Fixed 0" at bounding box center [670, 278] width 142 height 32
click at [688, 261] on div "Service Total: ₹200.00 Discount: Percentage Fixed 0" at bounding box center [647, 268] width 188 height 54
click at [688, 265] on input "0" at bounding box center [703, 271] width 75 height 18
click at [363, 211] on input "200" at bounding box center [371, 212] width 36 height 18
type input "400"
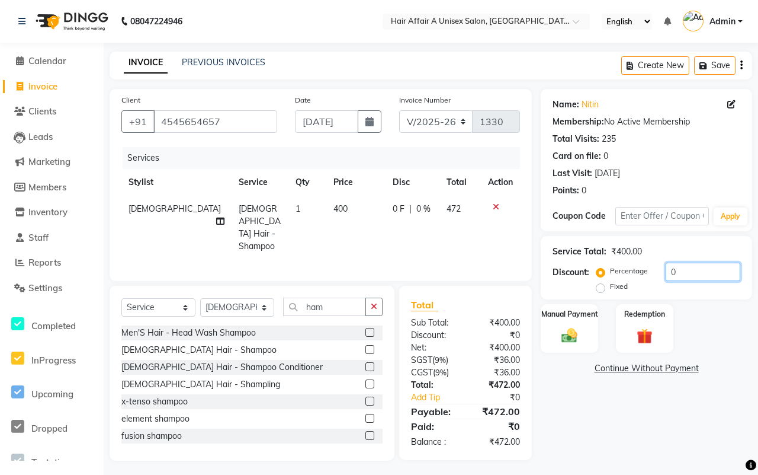
click at [691, 277] on input "0" at bounding box center [703, 271] width 75 height 18
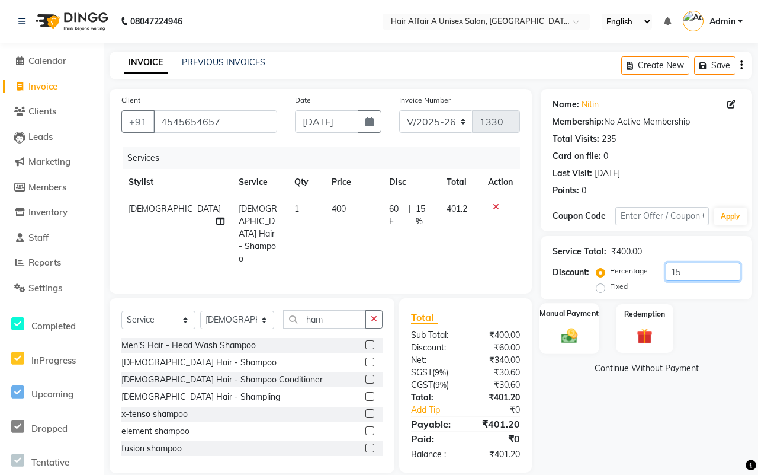
type input "15"
click at [561, 323] on div "Manual Payment" at bounding box center [570, 328] width 60 height 51
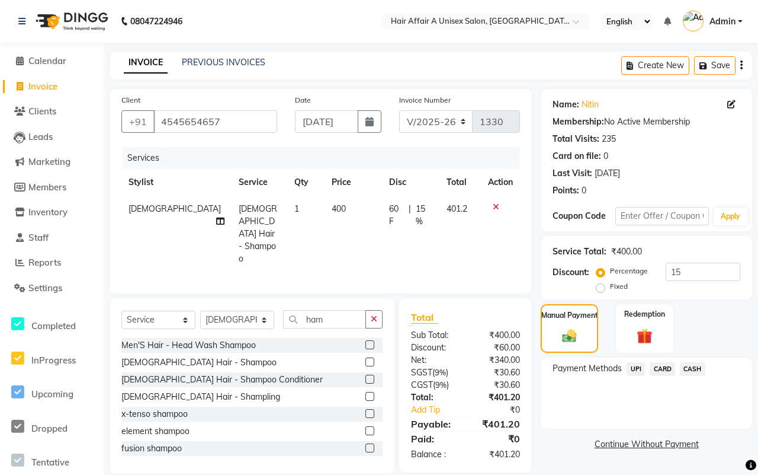
click at [635, 369] on span "UPI" at bounding box center [636, 369] width 18 height 14
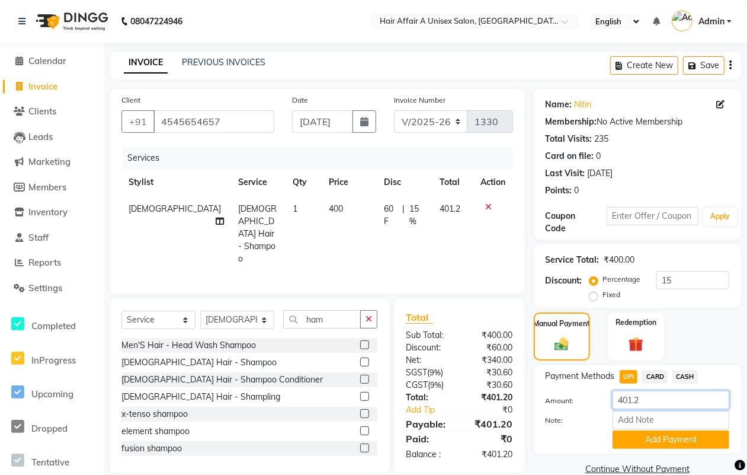
click at [647, 399] on input "401.2" at bounding box center [671, 399] width 117 height 18
type input "400"
click at [667, 443] on button "Add Payment" at bounding box center [671, 439] width 117 height 18
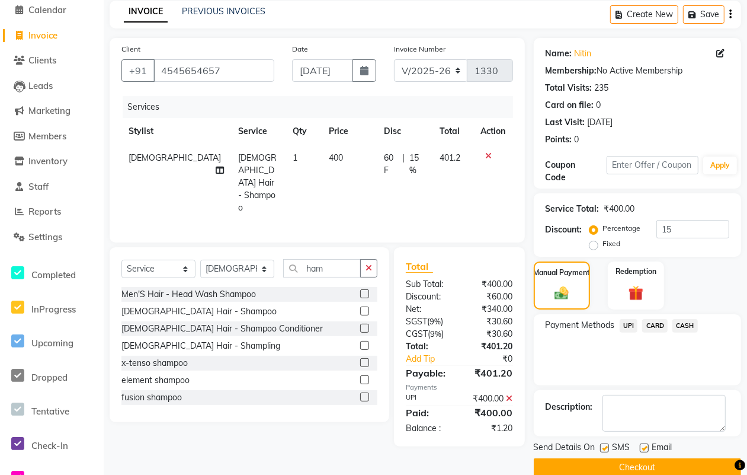
scroll to position [71, 0]
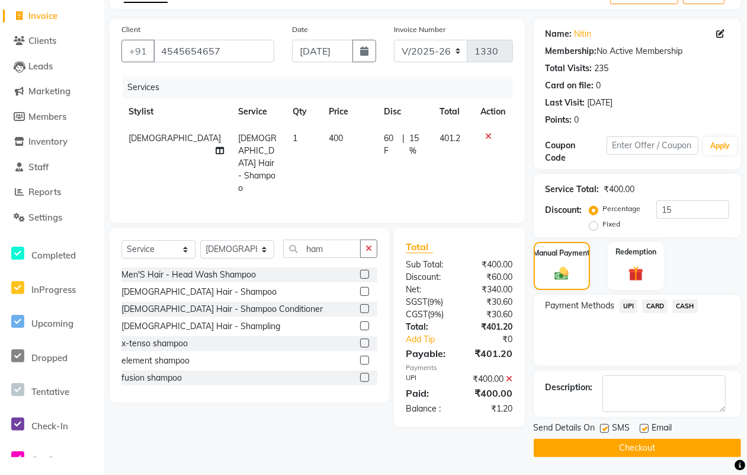
click at [604, 428] on label at bounding box center [604, 428] width 9 height 9
click at [604, 428] on input "checkbox" at bounding box center [604, 429] width 8 height 8
checkbox input "false"
click at [646, 427] on label at bounding box center [644, 428] width 9 height 9
click at [646, 427] on input "checkbox" at bounding box center [644, 429] width 8 height 8
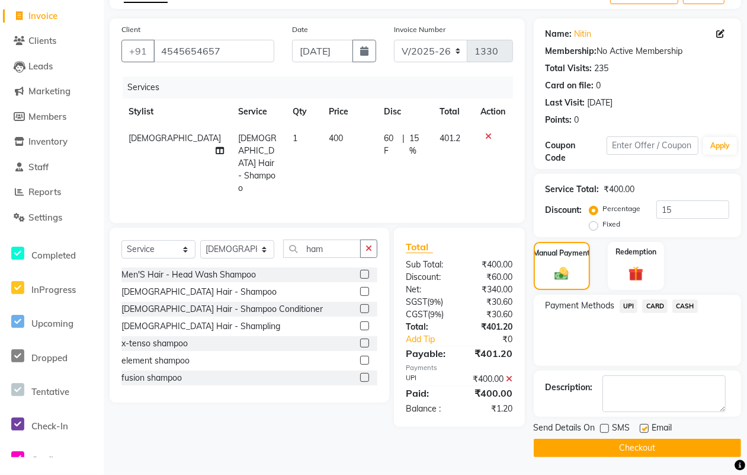
checkbox input "false"
click at [643, 445] on button "Checkout" at bounding box center [637, 447] width 207 height 18
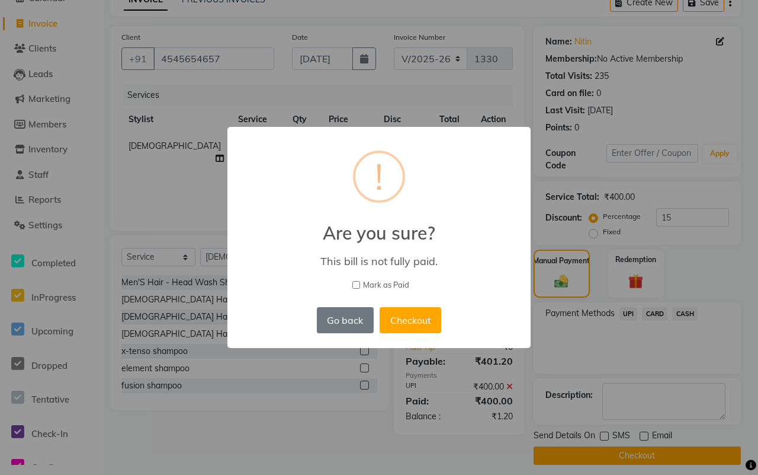
click at [386, 284] on span "Mark as Paid" at bounding box center [386, 285] width 46 height 12
click at [360, 284] on input "Mark as Paid" at bounding box center [357, 285] width 8 height 8
checkbox input "true"
click at [416, 312] on button "Checkout" at bounding box center [411, 320] width 62 height 26
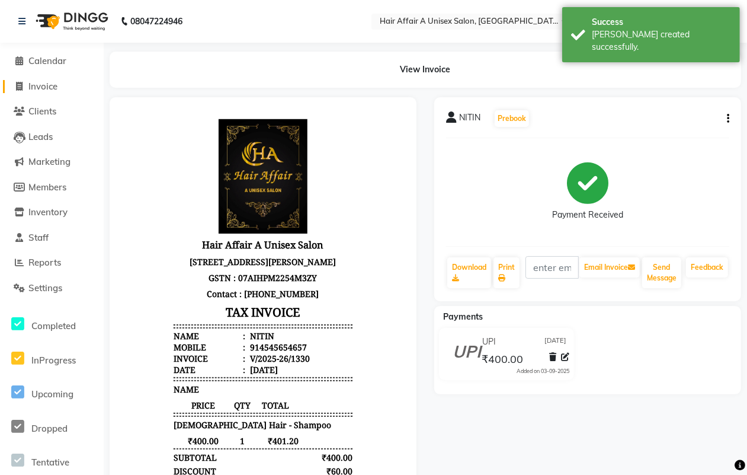
click at [46, 89] on span "Invoice" at bounding box center [42, 86] width 29 height 11
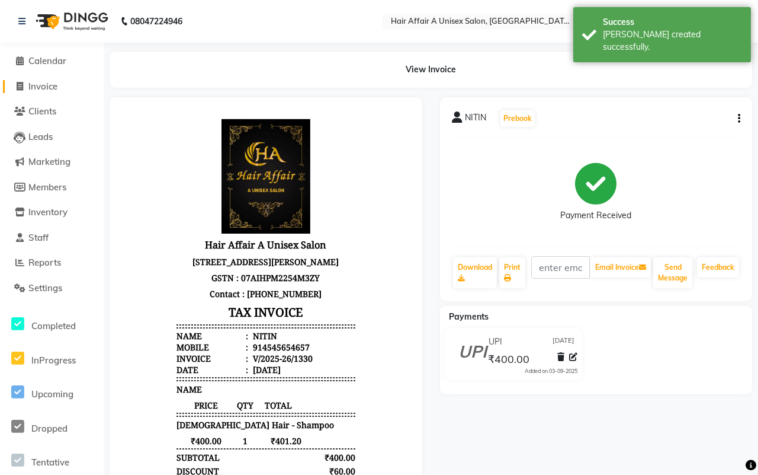
select select "4464"
select select "service"
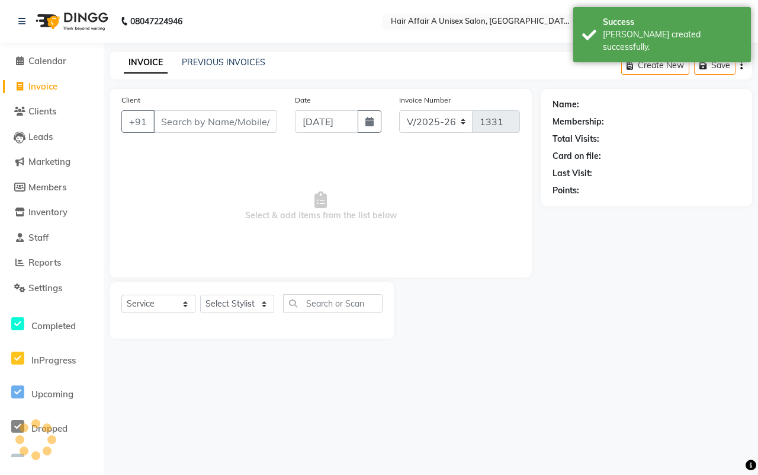
click at [191, 126] on input "Client" at bounding box center [215, 121] width 124 height 23
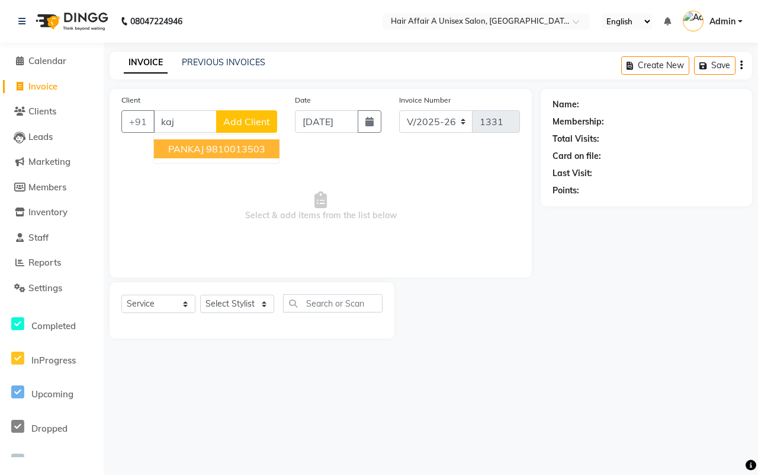
click at [209, 143] on ngb-highlight "9810013503" at bounding box center [235, 149] width 59 height 12
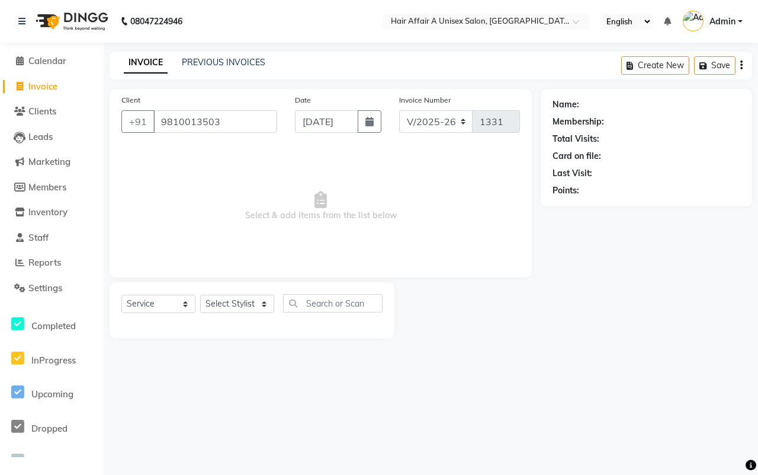
type input "9810013503"
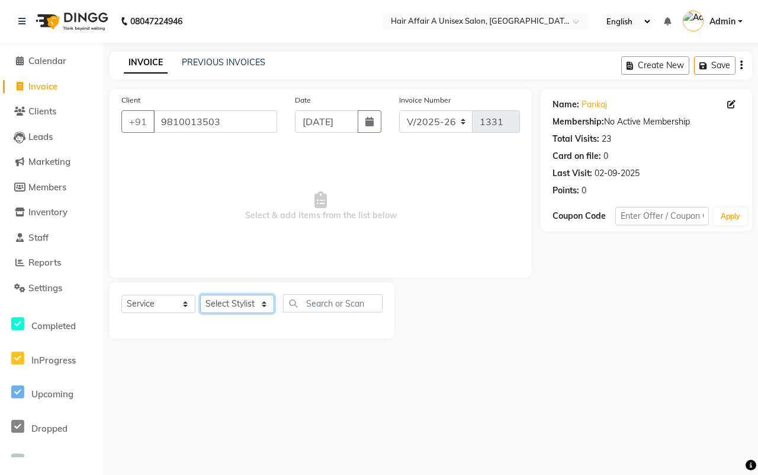
click at [245, 308] on select "Select Stylist [PERSON_NAME] [PERSON_NAME] Kajal Kunal [PERSON_NAME] Nitin [PER…" at bounding box center [237, 303] width 74 height 18
select select "77157"
click at [200, 294] on select "Select Stylist [PERSON_NAME] [PERSON_NAME] Kajal Kunal [PERSON_NAME] Nitin [PER…" at bounding box center [237, 303] width 74 height 18
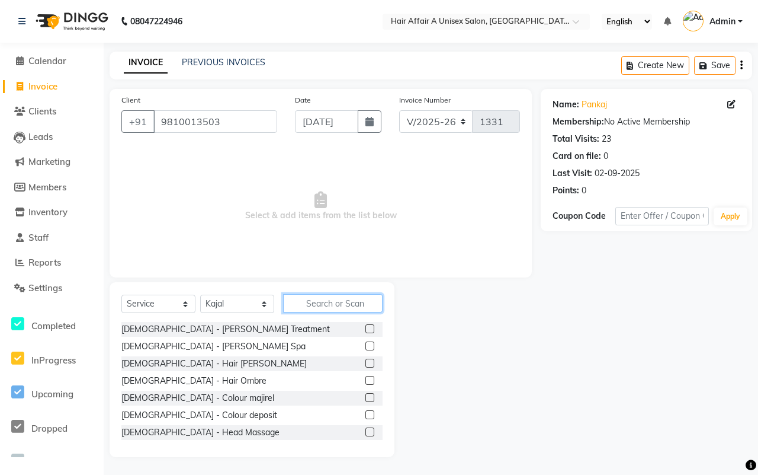
click at [322, 299] on input "text" at bounding box center [333, 303] width 100 height 18
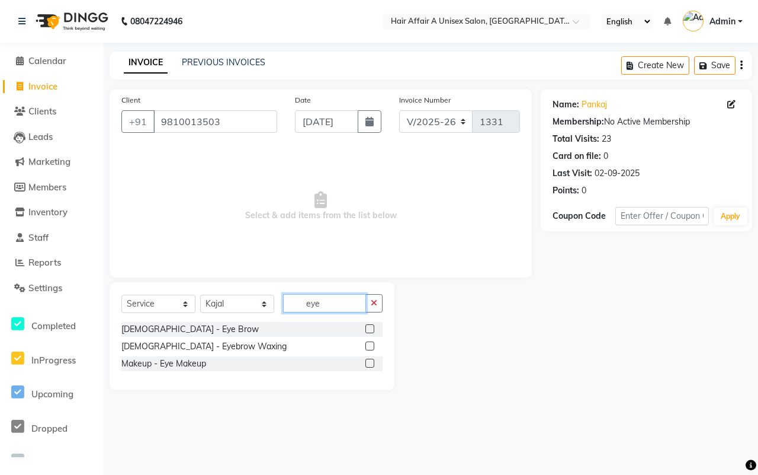
type input "eye"
click at [371, 329] on label at bounding box center [370, 328] width 9 height 9
click at [371, 329] on input "checkbox" at bounding box center [370, 329] width 8 height 8
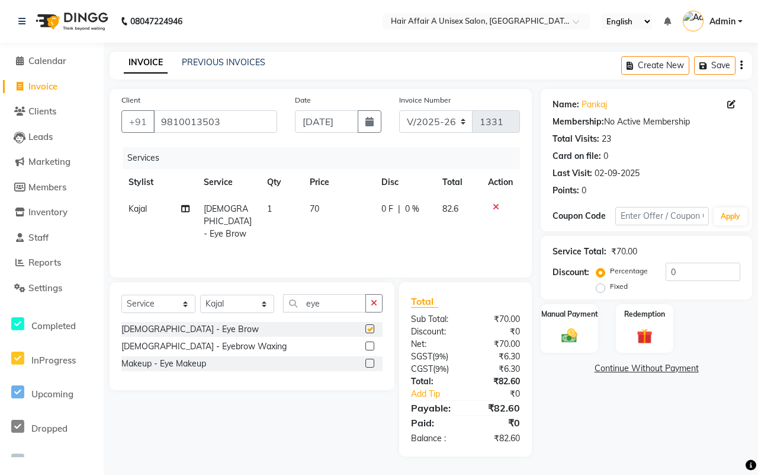
checkbox input "false"
click at [323, 206] on td "70" at bounding box center [339, 222] width 72 height 52
select select "77157"
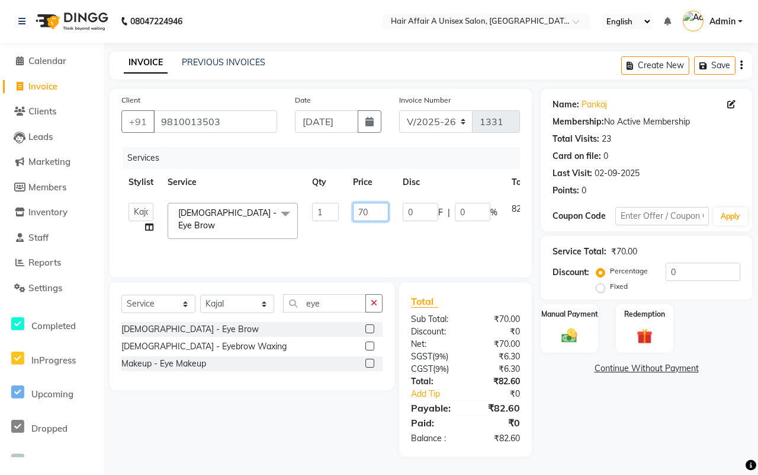
click at [361, 209] on input "70" at bounding box center [371, 212] width 36 height 18
type input "120"
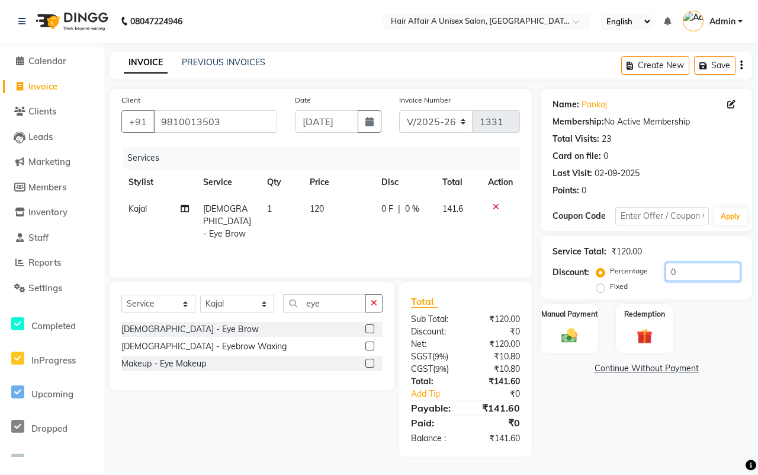
click at [692, 276] on input "0" at bounding box center [703, 271] width 75 height 18
type input "15"
click at [558, 332] on img at bounding box center [570, 335] width 26 height 18
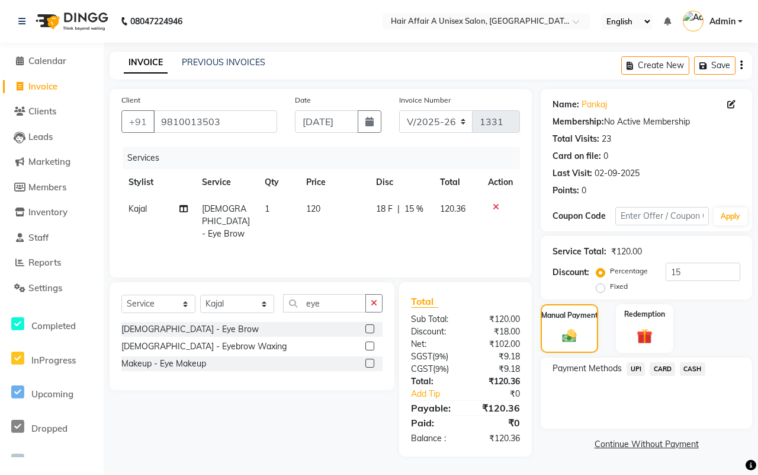
click at [699, 366] on span "CASH" at bounding box center [692, 369] width 25 height 14
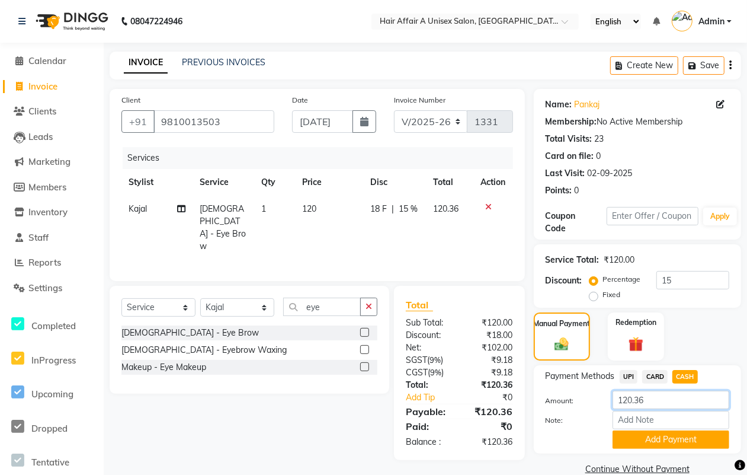
click at [653, 398] on input "120.36" at bounding box center [671, 399] width 117 height 18
type input "120"
click at [661, 428] on div "Note:" at bounding box center [637, 421] width 201 height 20
click at [661, 442] on button "Add Payment" at bounding box center [671, 439] width 117 height 18
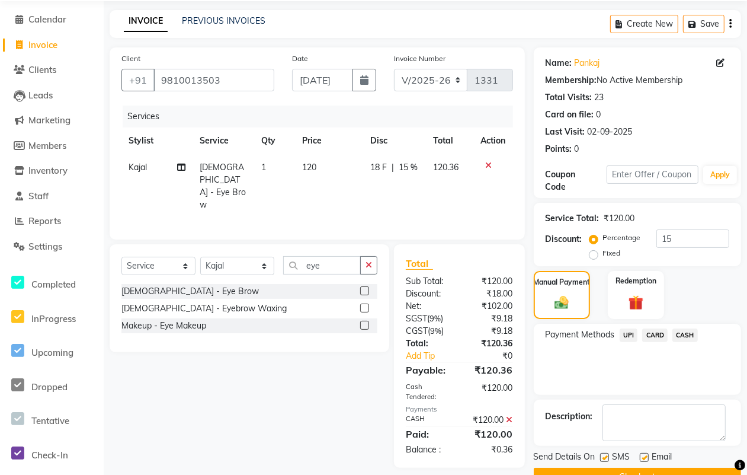
scroll to position [71, 0]
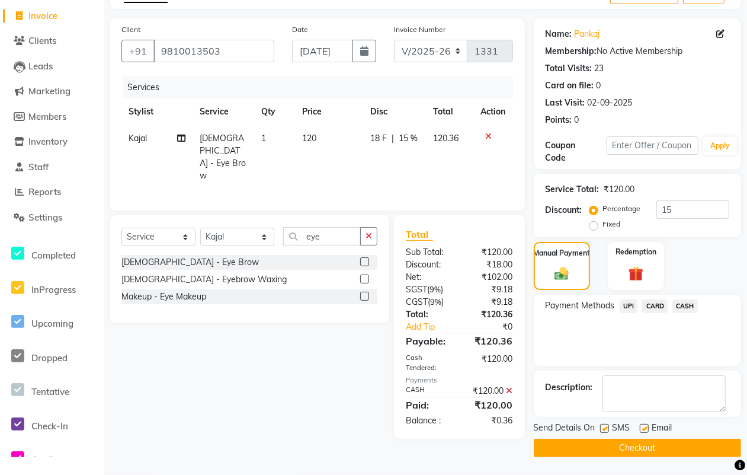
click at [603, 430] on label at bounding box center [604, 428] width 9 height 9
click at [603, 430] on input "checkbox" at bounding box center [604, 429] width 8 height 8
checkbox input "false"
click at [643, 424] on label at bounding box center [644, 428] width 9 height 9
click at [643, 425] on input "checkbox" at bounding box center [644, 429] width 8 height 8
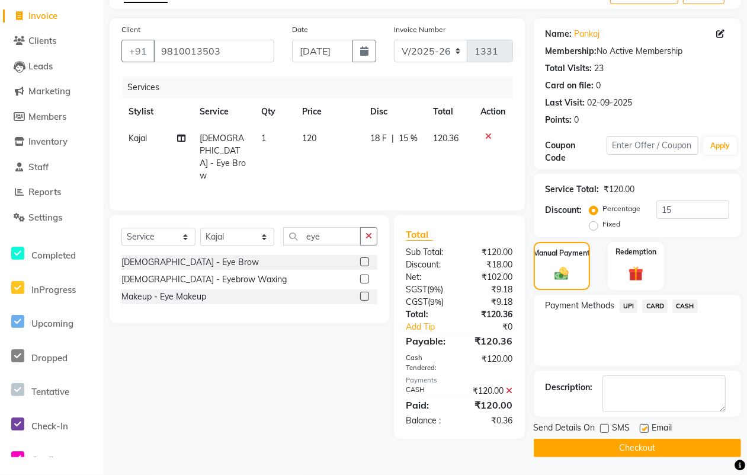
checkbox input "false"
click at [635, 451] on button "Checkout" at bounding box center [637, 447] width 207 height 18
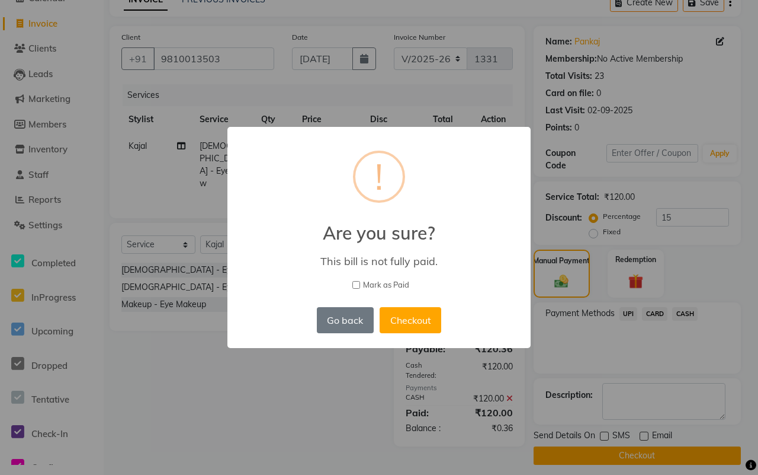
click at [381, 280] on span "Mark as Paid" at bounding box center [386, 285] width 46 height 12
click at [360, 281] on input "Mark as Paid" at bounding box center [357, 285] width 8 height 8
checkbox input "true"
click at [397, 320] on button "Checkout" at bounding box center [411, 320] width 62 height 26
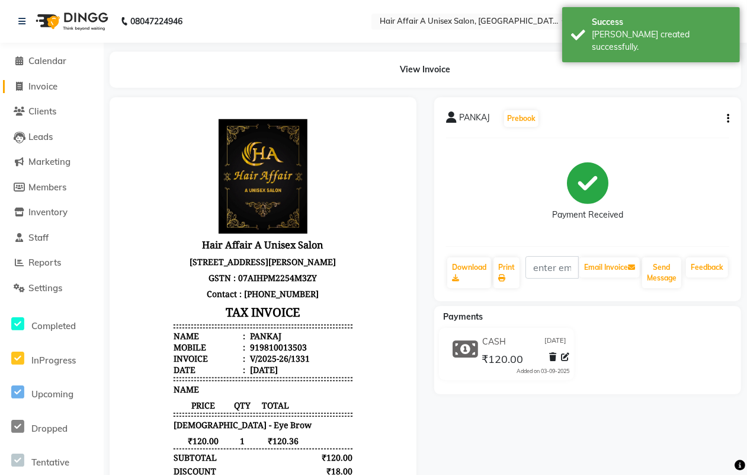
click at [37, 81] on span "Invoice" at bounding box center [42, 86] width 29 height 11
select select "service"
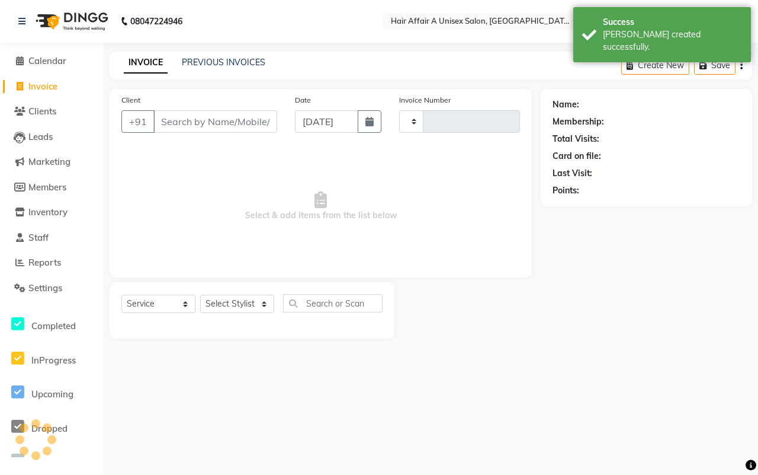
type input "1332"
select select "4464"
click at [221, 123] on input "Client" at bounding box center [215, 121] width 124 height 23
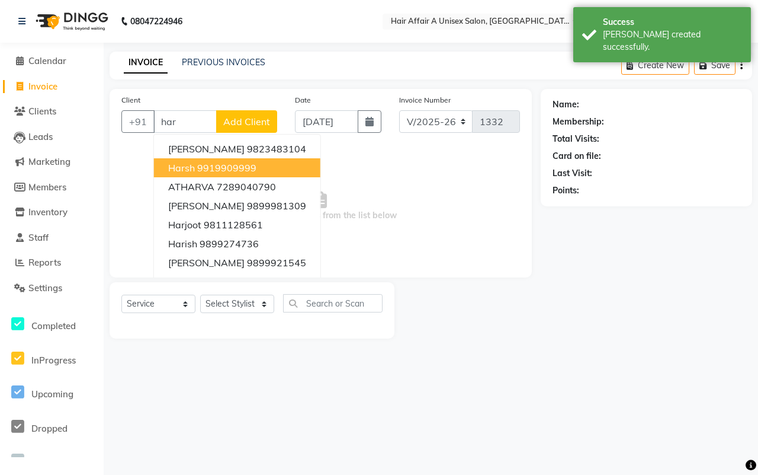
click at [220, 166] on ngb-highlight "9919909999" at bounding box center [226, 168] width 59 height 12
type input "9919909999"
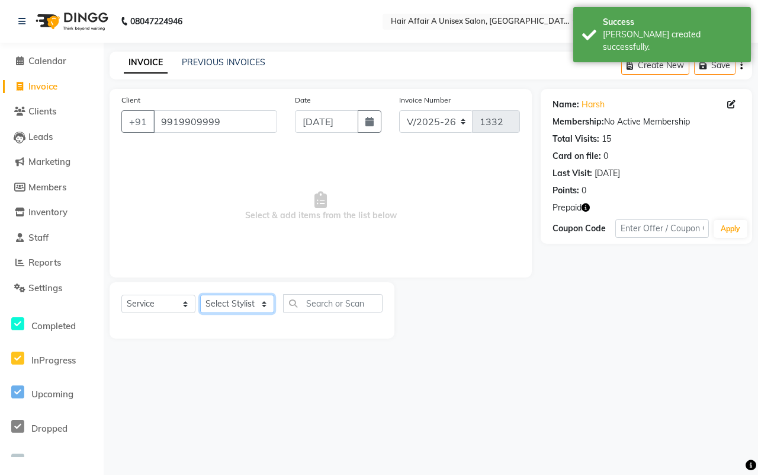
click at [235, 303] on select "Select Stylist [PERSON_NAME] [PERSON_NAME] Kajal Kunal [PERSON_NAME] Nitin [PER…" at bounding box center [237, 303] width 74 height 18
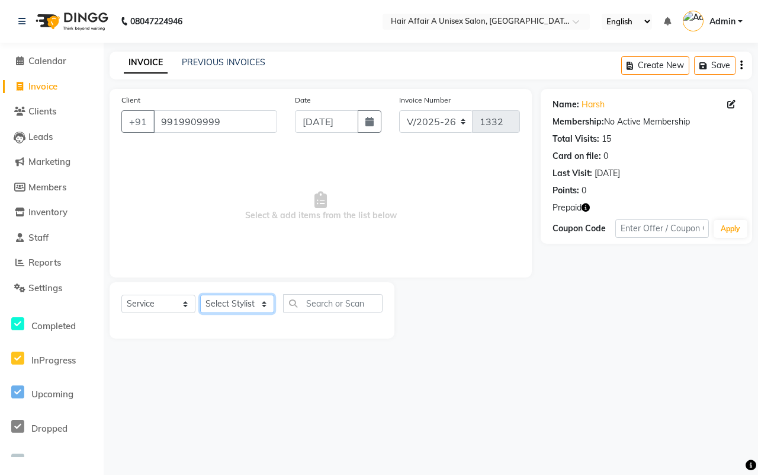
select select "25332"
click at [200, 294] on select "Select Stylist [PERSON_NAME] [PERSON_NAME] Kajal Kunal [PERSON_NAME] Nitin [PER…" at bounding box center [237, 303] width 74 height 18
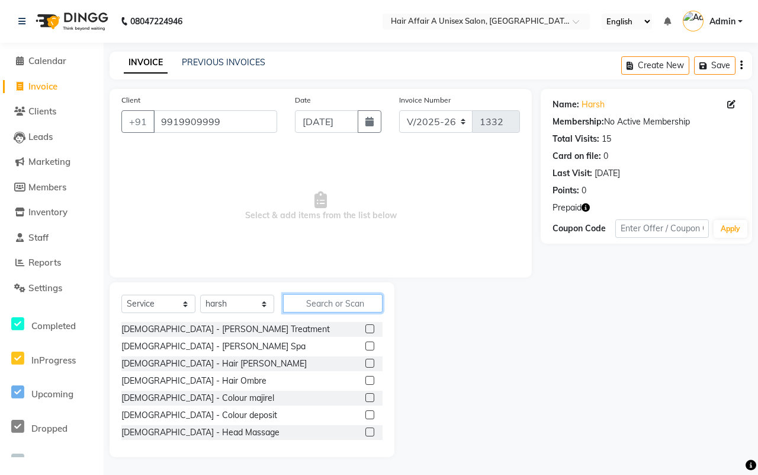
click at [327, 300] on input "text" at bounding box center [333, 303] width 100 height 18
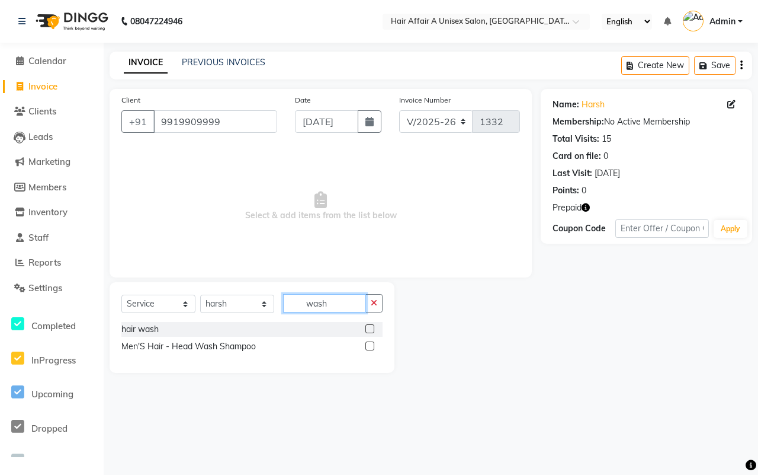
type input "wash"
drag, startPoint x: 367, startPoint y: 329, endPoint x: 371, endPoint y: 338, distance: 9.8
click at [367, 329] on label at bounding box center [370, 328] width 9 height 9
click at [367, 329] on input "checkbox" at bounding box center [370, 329] width 8 height 8
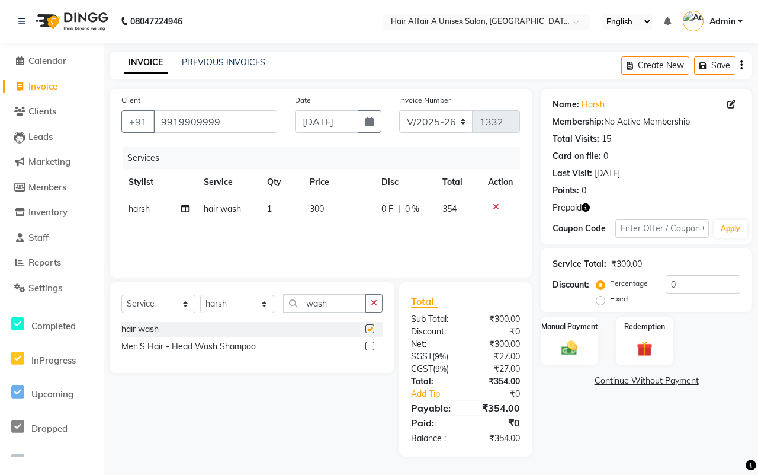
checkbox input "false"
click at [446, 357] on span "9%" at bounding box center [440, 355] width 11 height 9
click at [723, 280] on input "0" at bounding box center [703, 284] width 75 height 18
type input "15"
click at [578, 344] on img at bounding box center [570, 347] width 26 height 18
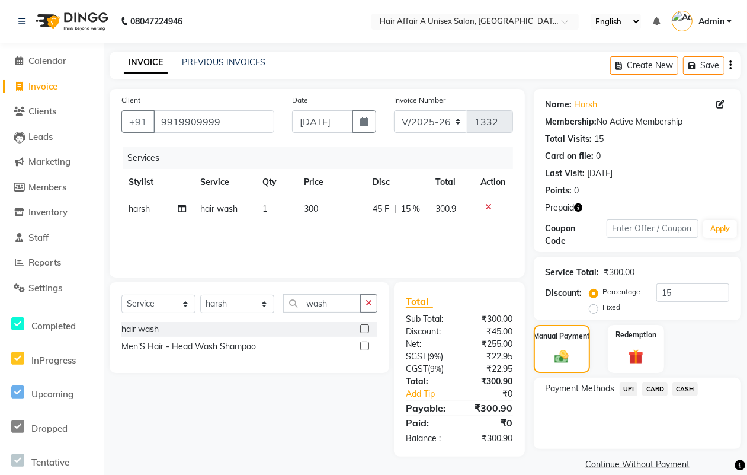
click at [632, 386] on span "UPI" at bounding box center [629, 389] width 18 height 14
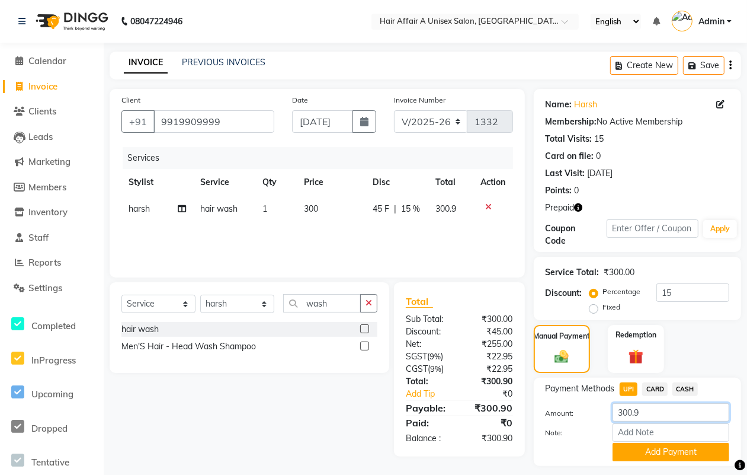
click at [656, 412] on input "300.9" at bounding box center [671, 412] width 117 height 18
type input "300"
click at [653, 445] on button "Add Payment" at bounding box center [671, 452] width 117 height 18
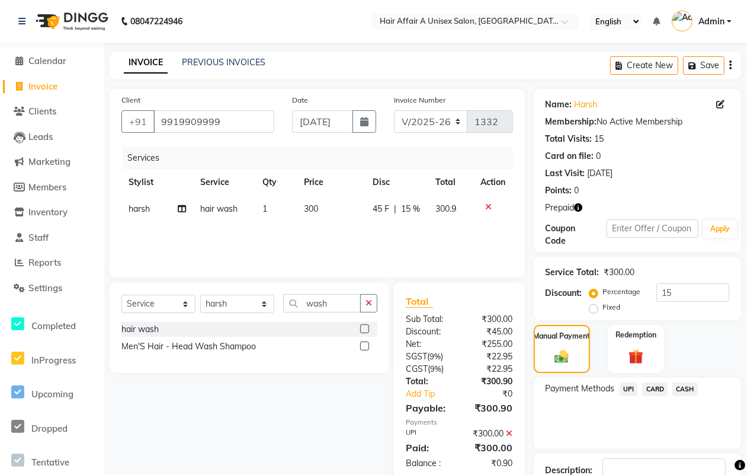
scroll to position [84, 0]
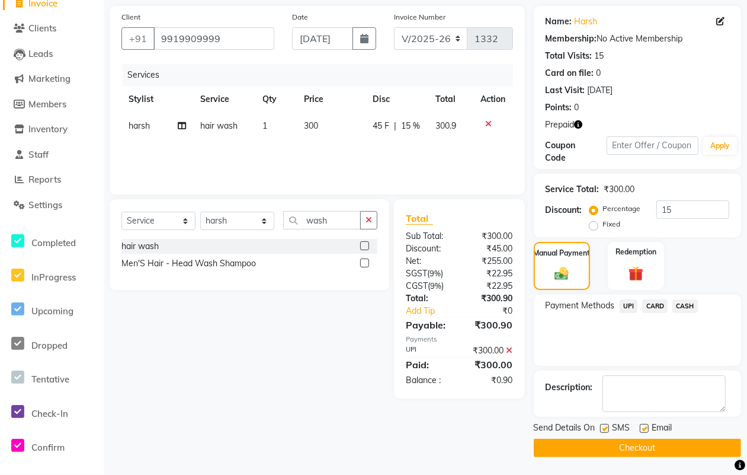
click at [602, 430] on label at bounding box center [604, 428] width 9 height 9
click at [602, 430] on input "checkbox" at bounding box center [604, 429] width 8 height 8
checkbox input "false"
click at [645, 430] on label at bounding box center [644, 428] width 9 height 9
click at [645, 430] on input "checkbox" at bounding box center [644, 429] width 8 height 8
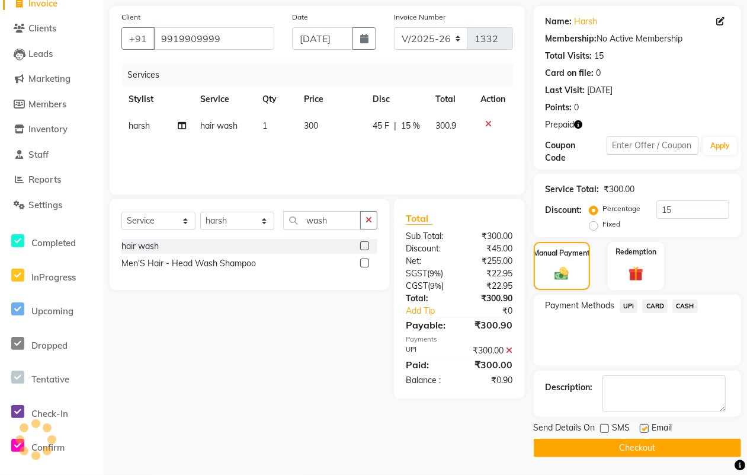
checkbox input "false"
click at [636, 451] on button "Checkout" at bounding box center [637, 447] width 207 height 18
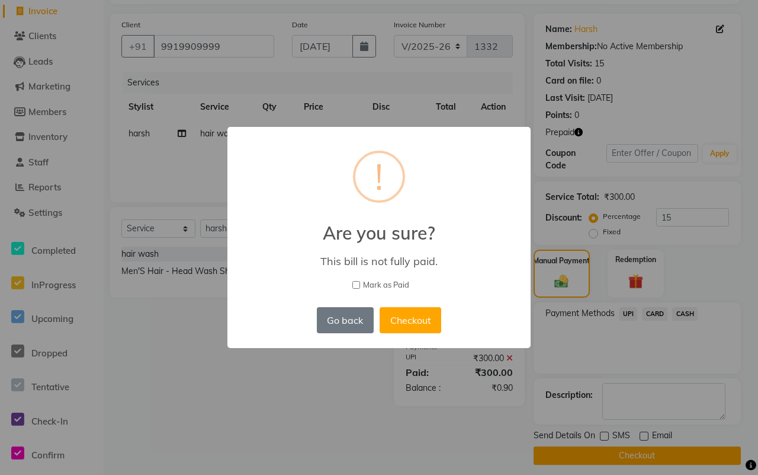
click at [375, 284] on span "Mark as Paid" at bounding box center [386, 285] width 46 height 12
click at [360, 284] on input "Mark as Paid" at bounding box center [357, 285] width 8 height 8
checkbox input "true"
click at [408, 318] on button "Checkout" at bounding box center [411, 320] width 62 height 26
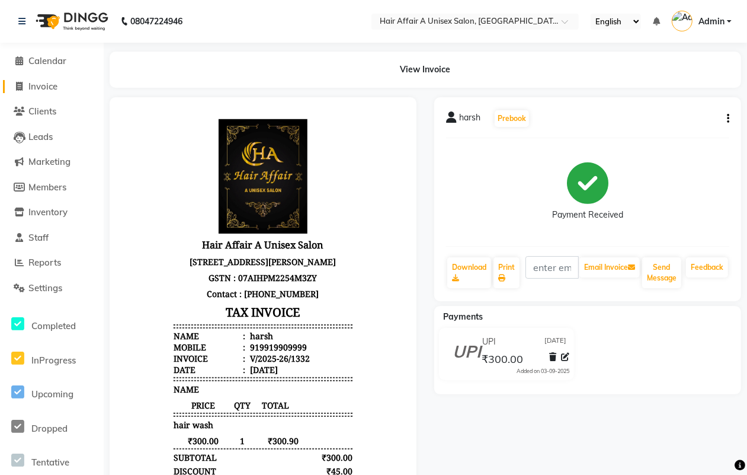
click at [52, 89] on span "Invoice" at bounding box center [42, 86] width 29 height 11
select select "service"
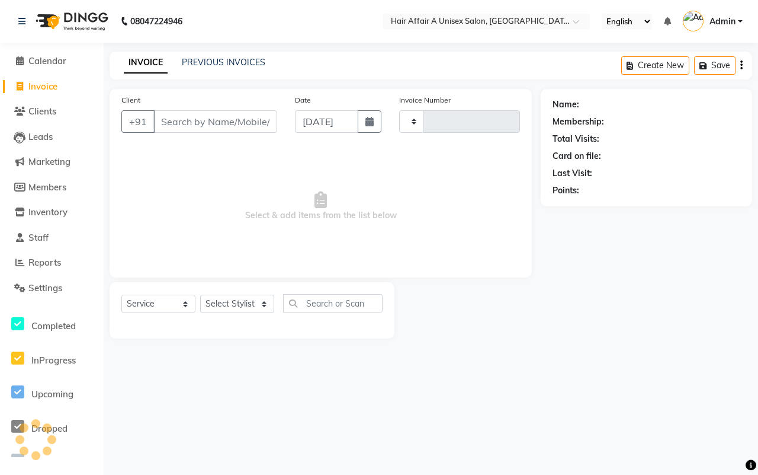
type input "1333"
select select "4464"
click at [168, 116] on input "Client" at bounding box center [215, 121] width 124 height 23
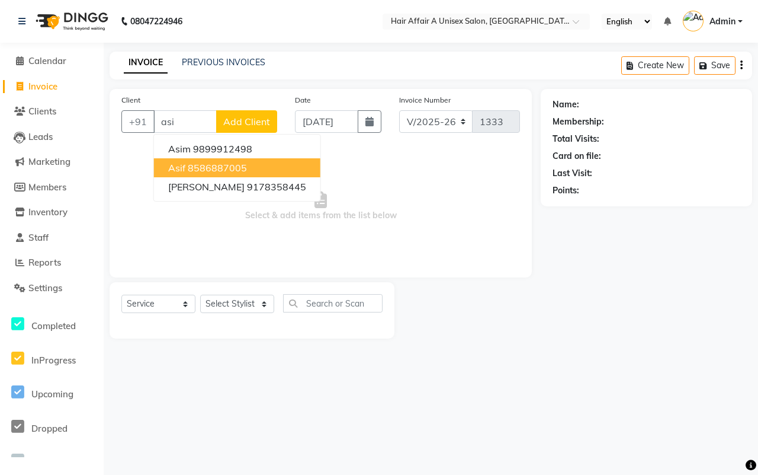
click at [193, 166] on ngb-highlight "8586887005" at bounding box center [217, 168] width 59 height 12
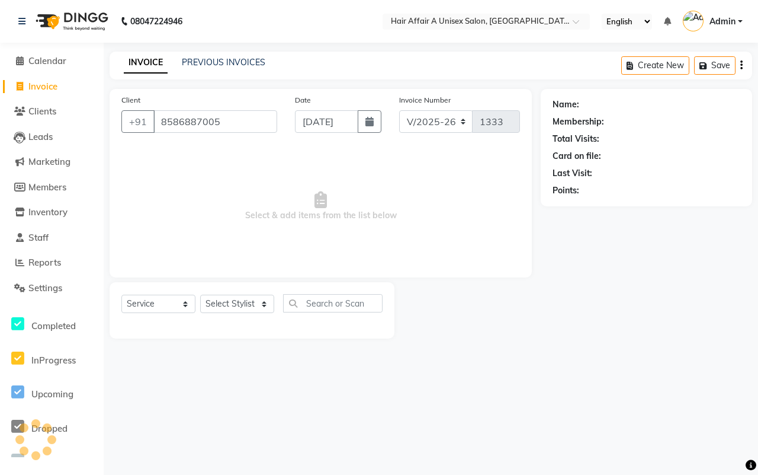
type input "8586887005"
click at [246, 296] on select "Select Stylist [PERSON_NAME] [PERSON_NAME] Kajal Kunal [PERSON_NAME] Nitin [PER…" at bounding box center [237, 303] width 74 height 18
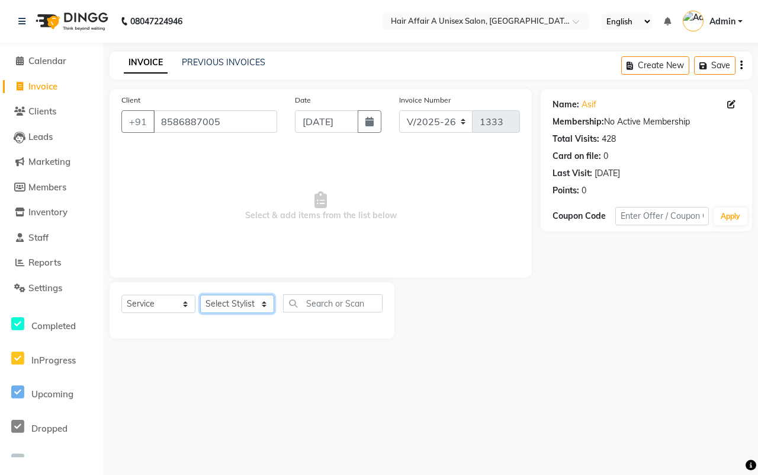
select select "25273"
click at [200, 294] on select "Select Stylist [PERSON_NAME] [PERSON_NAME] Kajal Kunal [PERSON_NAME] Nitin [PER…" at bounding box center [237, 303] width 74 height 18
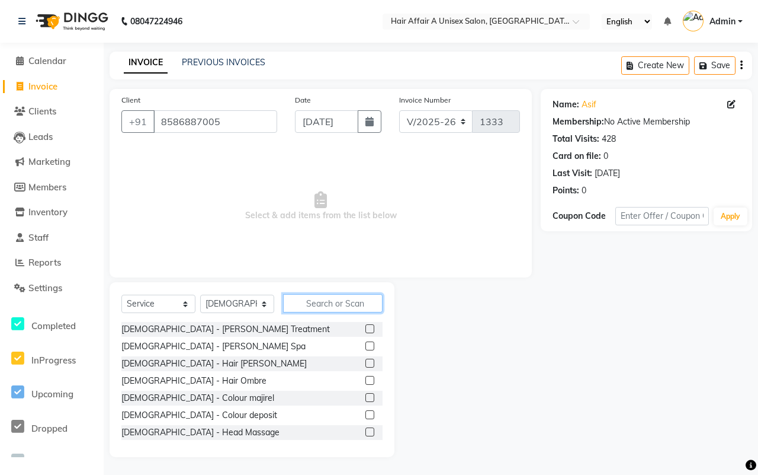
click at [337, 302] on input "text" at bounding box center [333, 303] width 100 height 18
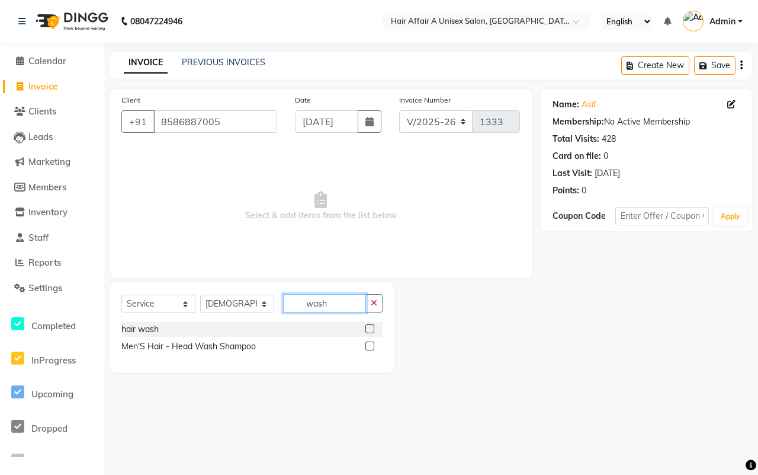
type input "wash"
click at [373, 328] on label at bounding box center [370, 328] width 9 height 9
click at [373, 328] on input "checkbox" at bounding box center [370, 329] width 8 height 8
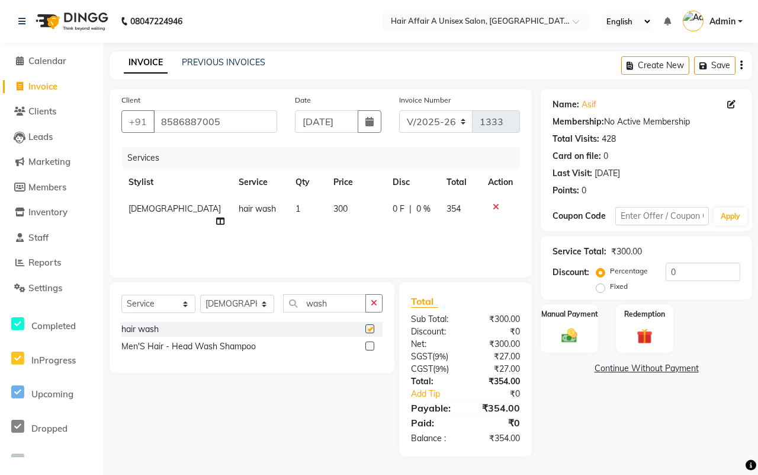
checkbox input "false"
click at [326, 214] on td "300" at bounding box center [355, 215] width 59 height 39
select select "25273"
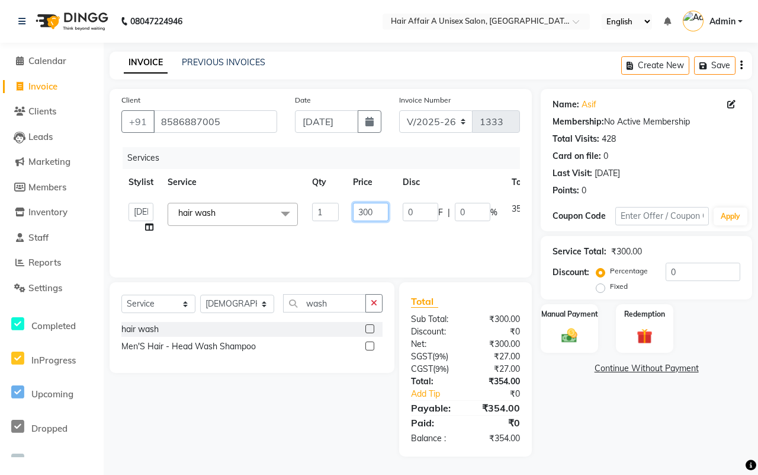
click at [369, 213] on input "300" at bounding box center [371, 212] width 36 height 18
type input "400"
click at [244, 302] on select "Select Stylist [PERSON_NAME] [PERSON_NAME] Kajal Kunal [PERSON_NAME] Nitin [PER…" at bounding box center [237, 303] width 74 height 18
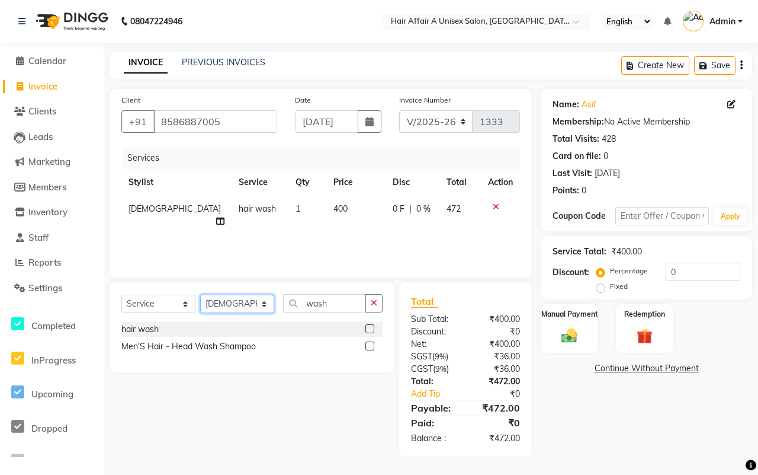
select select "77157"
click at [200, 294] on select "Select Stylist [PERSON_NAME] [PERSON_NAME] Kajal Kunal [PERSON_NAME] Nitin [PER…" at bounding box center [237, 303] width 74 height 18
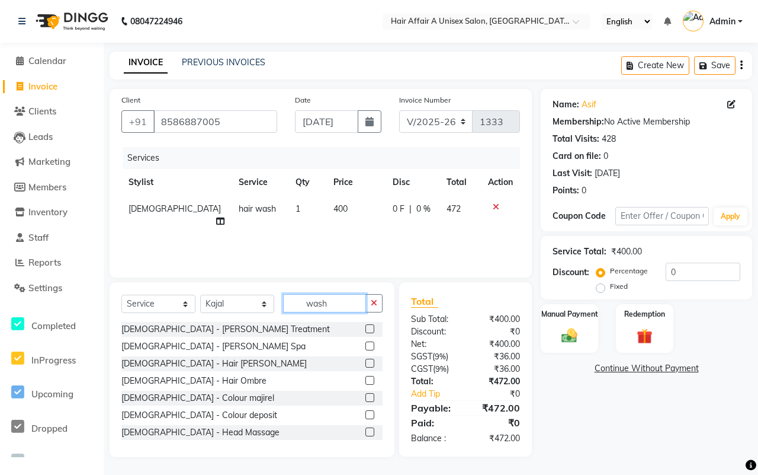
click at [337, 294] on input "wash" at bounding box center [324, 303] width 83 height 18
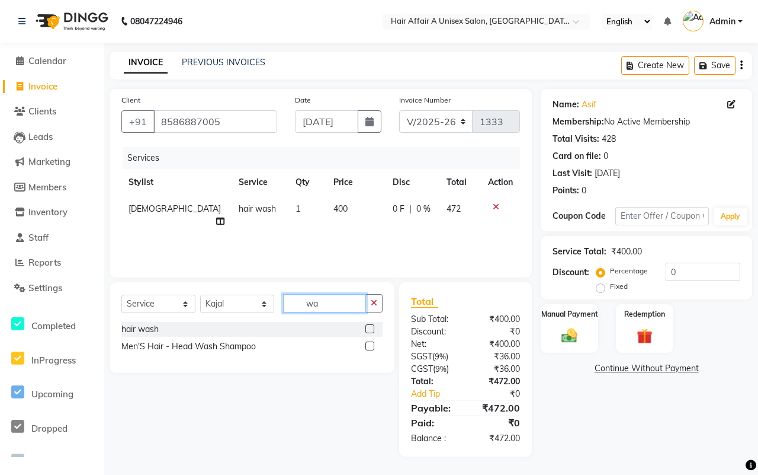
type input "w"
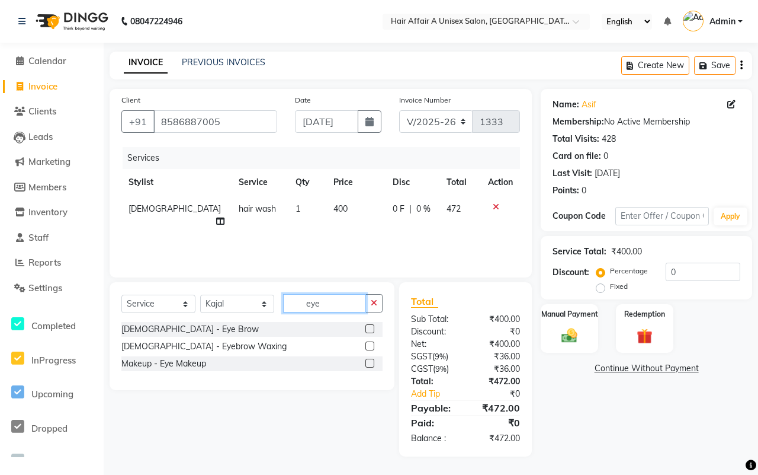
type input "eye"
click at [366, 329] on label at bounding box center [370, 328] width 9 height 9
click at [366, 329] on input "checkbox" at bounding box center [370, 329] width 8 height 8
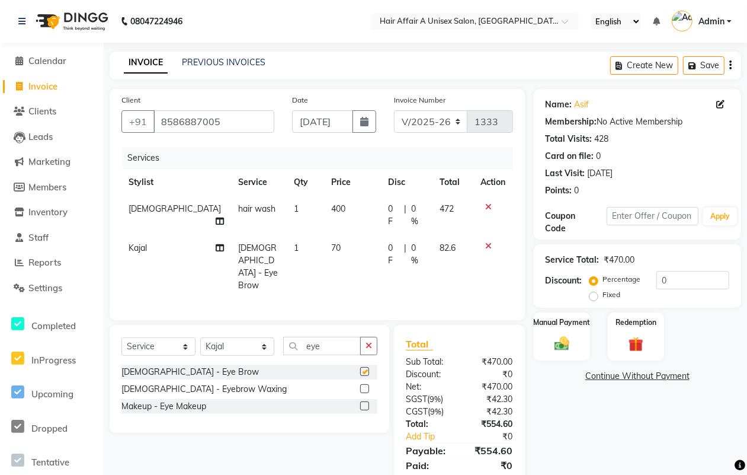
checkbox input "false"
click at [698, 280] on input "0" at bounding box center [692, 280] width 73 height 18
type input "2"
type input "15"
click at [559, 333] on div "Manual Payment" at bounding box center [562, 336] width 59 height 50
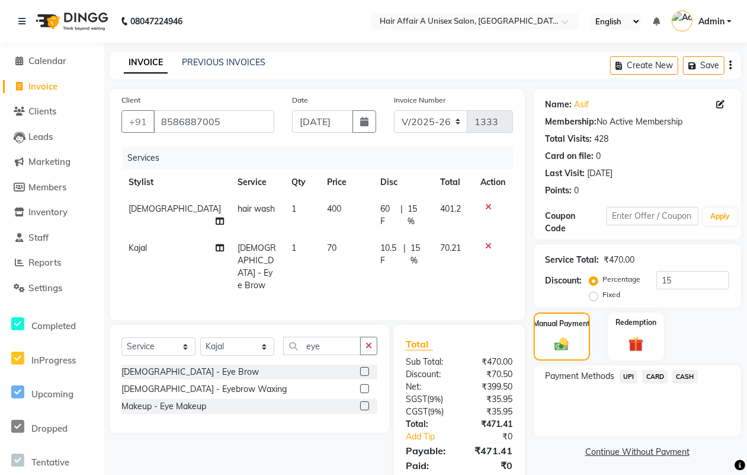
click at [683, 380] on span "CASH" at bounding box center [684, 377] width 25 height 14
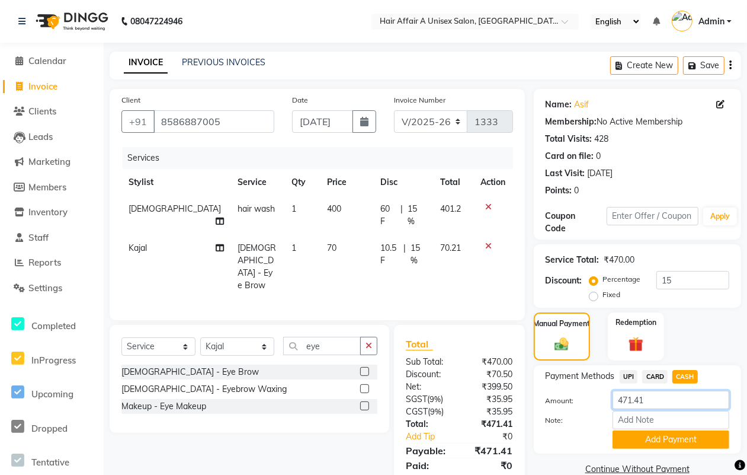
click at [664, 396] on input "471.41" at bounding box center [671, 399] width 117 height 18
type input "470"
click at [655, 431] on button "Add Payment" at bounding box center [671, 439] width 117 height 18
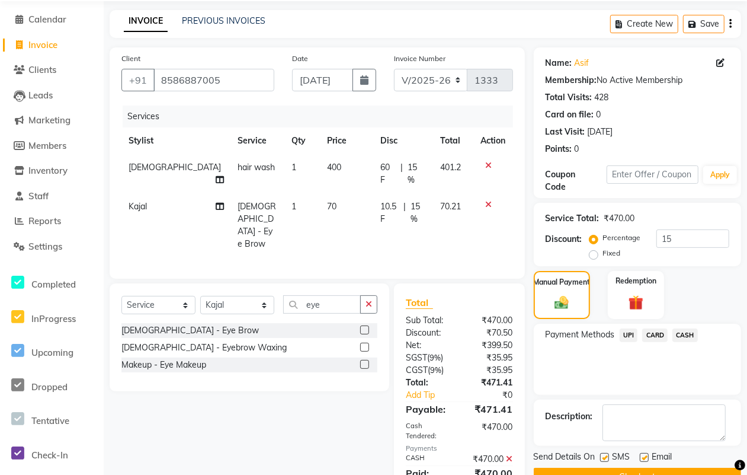
scroll to position [71, 0]
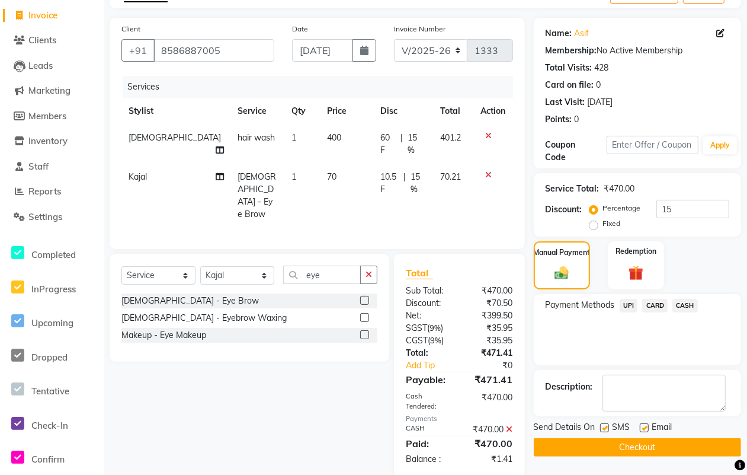
click at [604, 428] on label at bounding box center [604, 427] width 9 height 9
click at [604, 428] on input "checkbox" at bounding box center [604, 428] width 8 height 8
checkbox input "false"
click at [643, 430] on label at bounding box center [644, 427] width 9 height 9
click at [643, 430] on input "checkbox" at bounding box center [644, 428] width 8 height 8
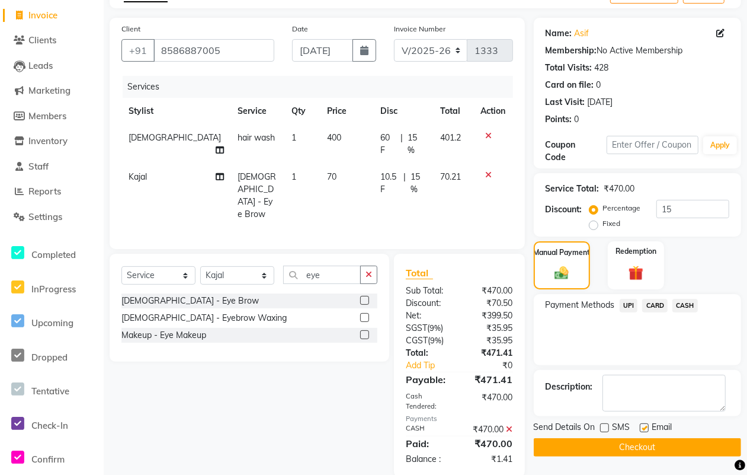
checkbox input "false"
click at [632, 448] on button "Checkout" at bounding box center [637, 447] width 207 height 18
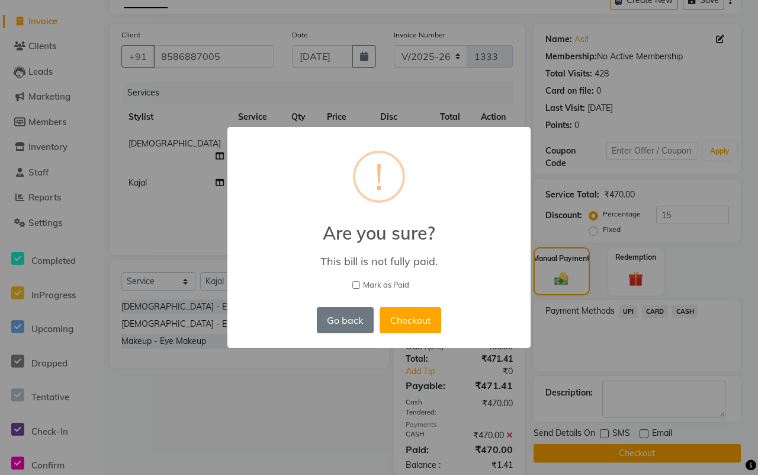
click at [371, 281] on span "Mark as Paid" at bounding box center [386, 285] width 46 height 12
click at [360, 281] on input "Mark as Paid" at bounding box center [357, 285] width 8 height 8
checkbox input "true"
click at [406, 315] on button "Checkout" at bounding box center [411, 320] width 62 height 26
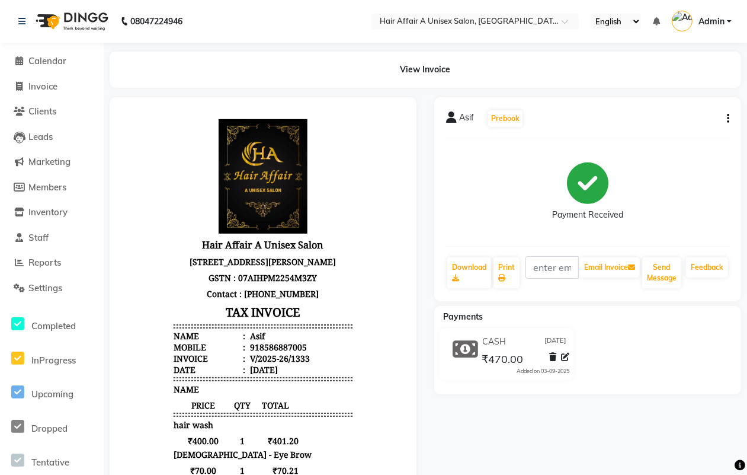
click at [43, 75] on li "Invoice" at bounding box center [52, 86] width 104 height 25
click at [46, 87] on span "Invoice" at bounding box center [42, 86] width 29 height 11
select select "service"
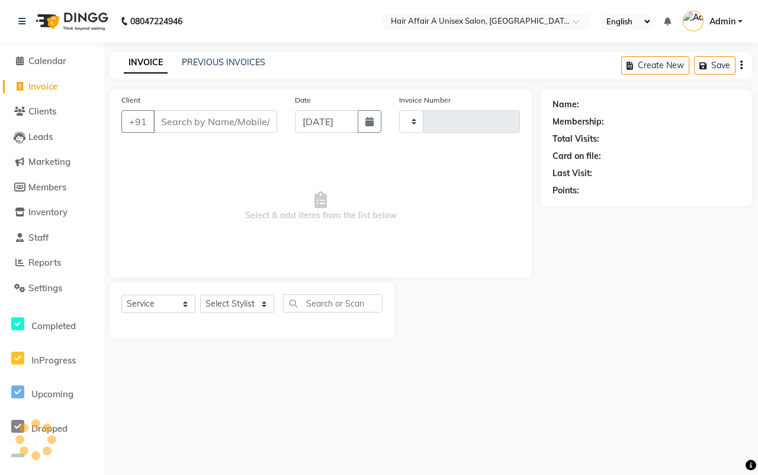
type input "1334"
select select "4464"
click at [184, 123] on input "Client" at bounding box center [215, 121] width 124 height 23
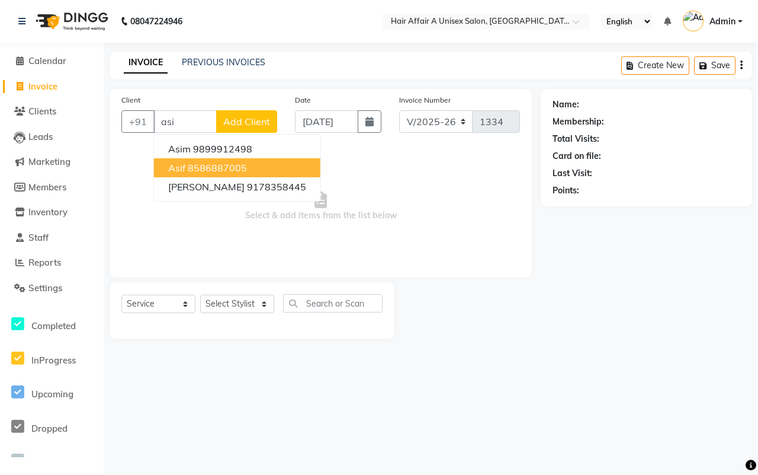
click at [203, 165] on ngb-highlight "8586887005" at bounding box center [217, 168] width 59 height 12
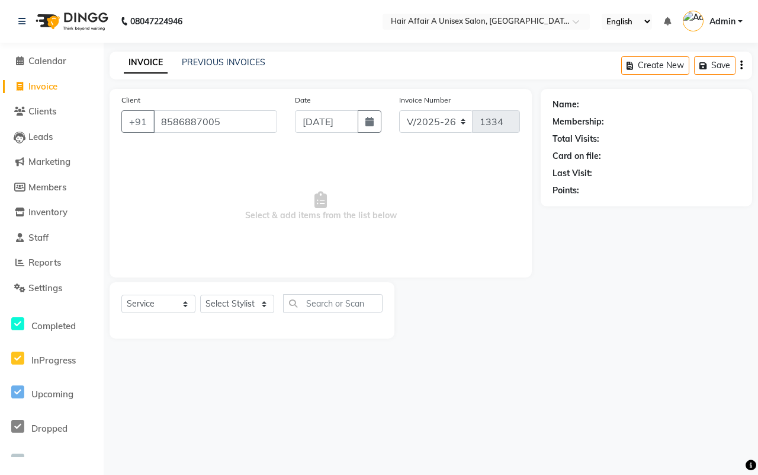
type input "8586887005"
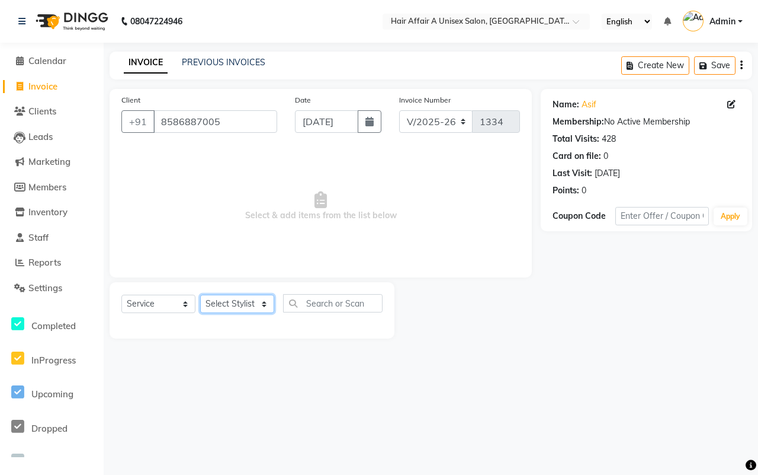
click at [226, 304] on select "Select Stylist [PERSON_NAME] [PERSON_NAME] Kajal Kunal [PERSON_NAME] Nitin [PER…" at bounding box center [237, 303] width 74 height 18
select select "25229"
click at [200, 294] on select "Select Stylist [PERSON_NAME] [PERSON_NAME] Kajal Kunal [PERSON_NAME] Nitin [PER…" at bounding box center [237, 303] width 74 height 18
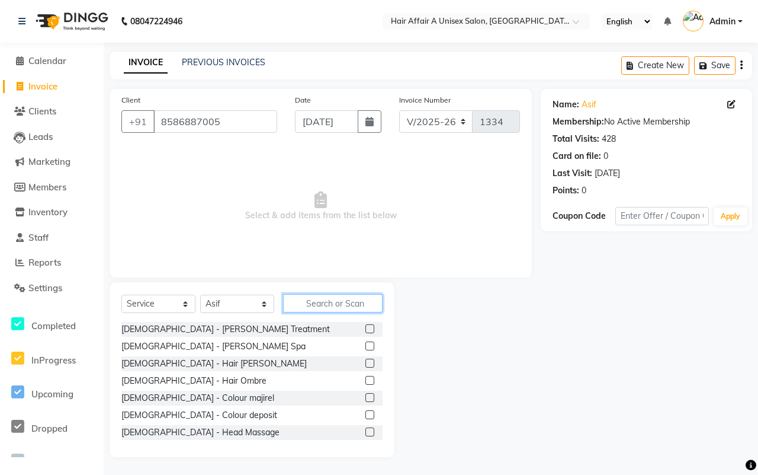
click at [323, 302] on input "text" at bounding box center [333, 303] width 100 height 18
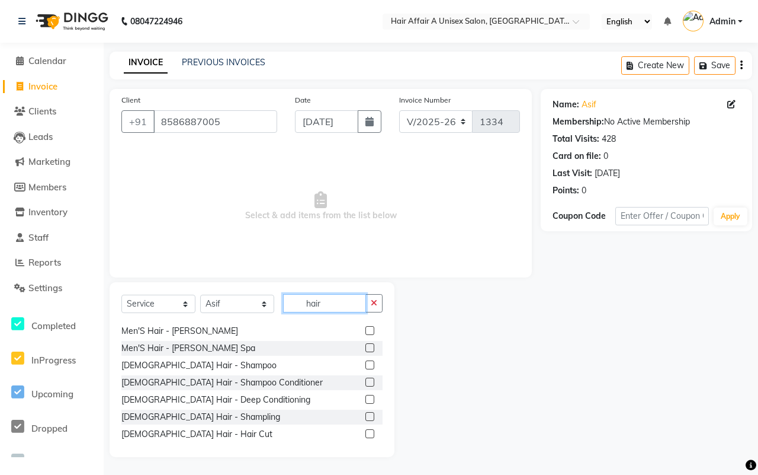
scroll to position [518, 0]
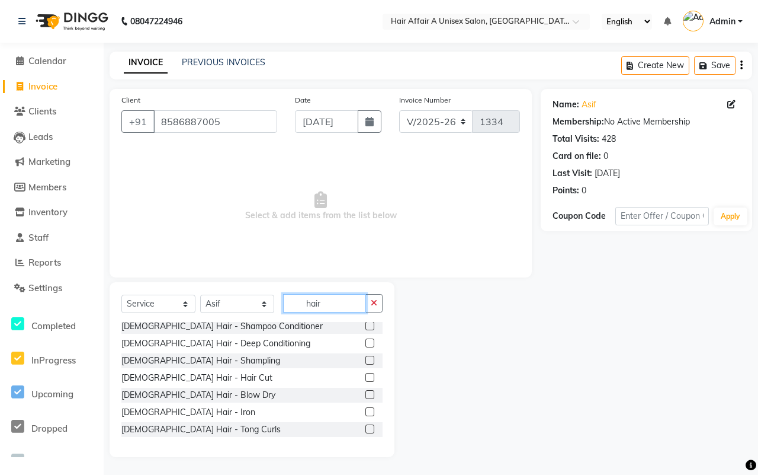
type input "hair"
click at [366, 374] on label at bounding box center [370, 377] width 9 height 9
click at [366, 374] on input "checkbox" at bounding box center [370, 378] width 8 height 8
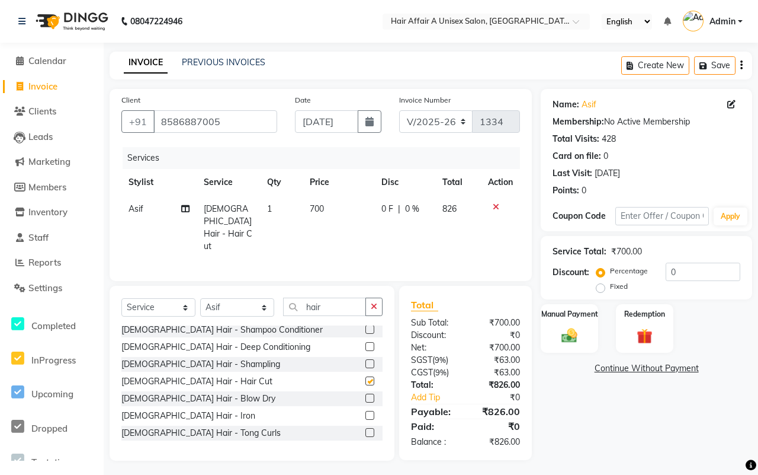
checkbox input "false"
click at [239, 298] on select "Select Stylist [PERSON_NAME] [PERSON_NAME] Kajal Kunal [PERSON_NAME] Nitin [PER…" at bounding box center [237, 307] width 74 height 18
select select "74947"
click at [200, 298] on select "Select Stylist [PERSON_NAME] [PERSON_NAME] Kajal Kunal [PERSON_NAME] Nitin [PER…" at bounding box center [237, 307] width 74 height 18
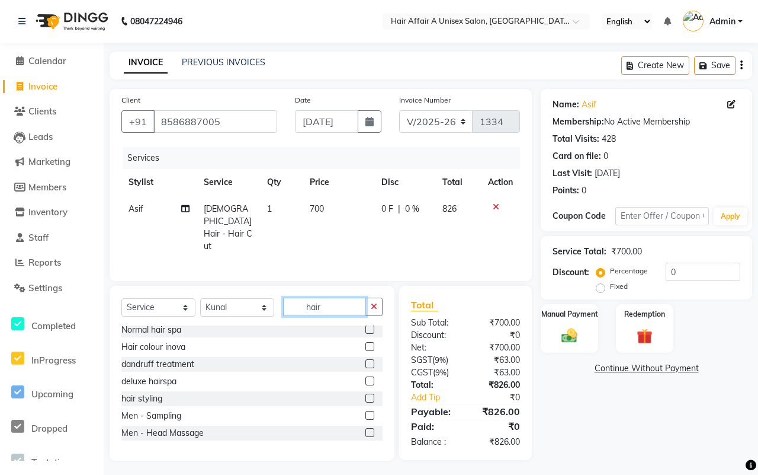
click at [342, 306] on input "hair" at bounding box center [324, 306] width 83 height 18
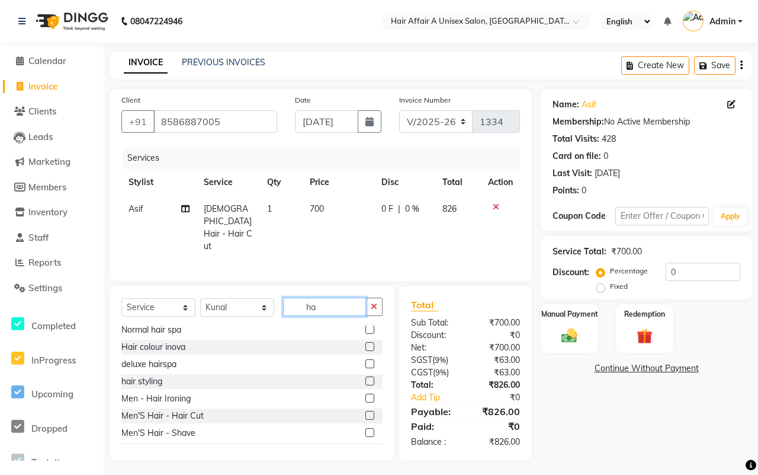
type input "h"
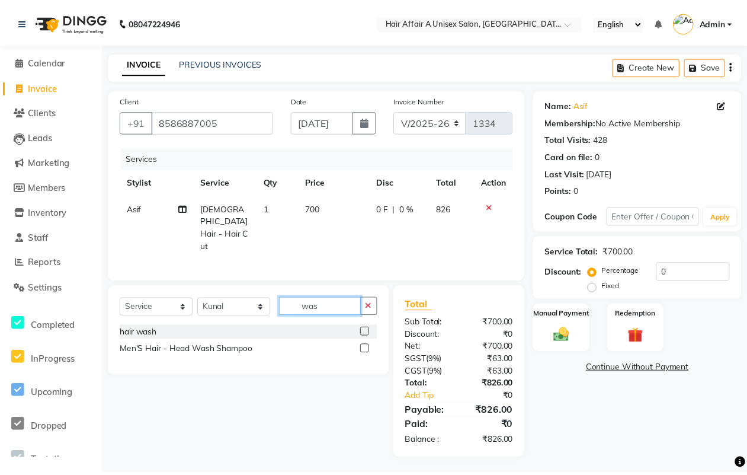
scroll to position [0, 0]
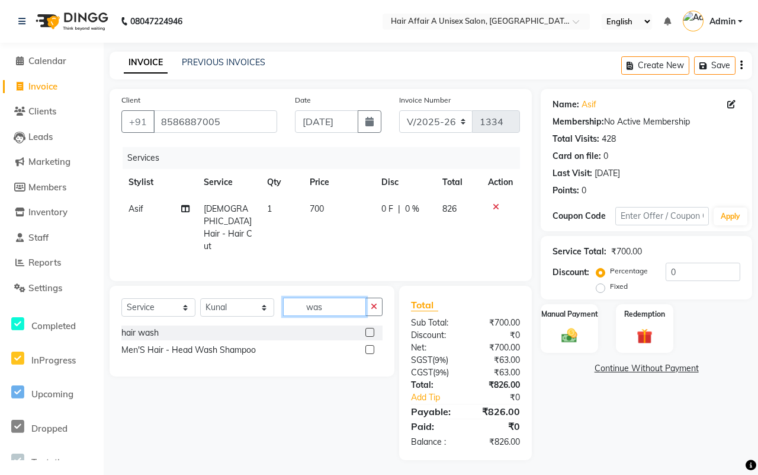
type input "was"
click at [369, 329] on label at bounding box center [370, 332] width 9 height 9
click at [369, 329] on input "checkbox" at bounding box center [370, 333] width 8 height 8
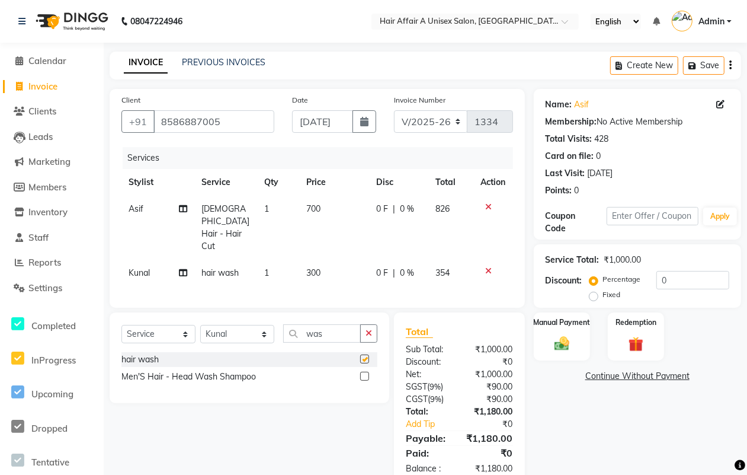
checkbox input "false"
click at [683, 286] on input "0" at bounding box center [692, 280] width 73 height 18
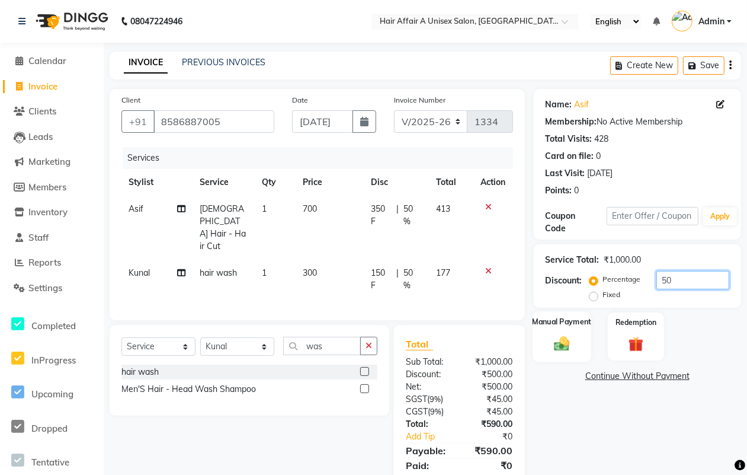
type input "50"
click at [547, 329] on div "Manual Payment" at bounding box center [562, 336] width 59 height 50
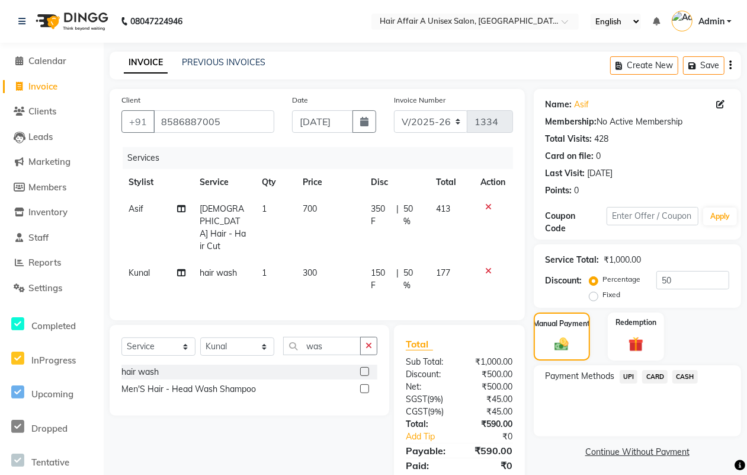
click at [623, 374] on span "UPI" at bounding box center [629, 377] width 18 height 14
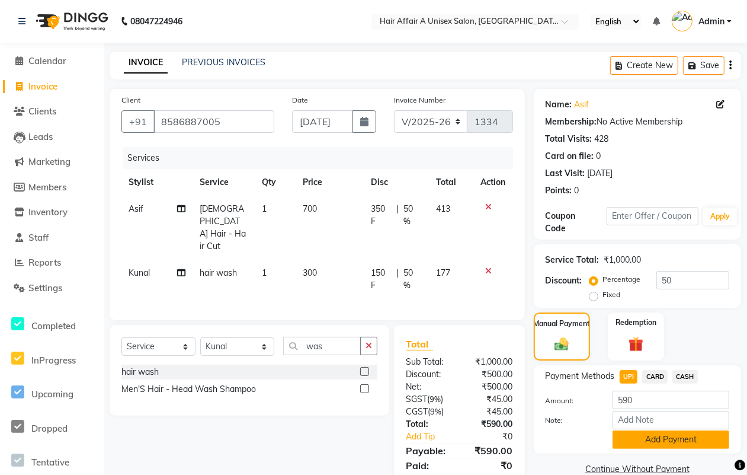
click at [656, 434] on button "Add Payment" at bounding box center [671, 439] width 117 height 18
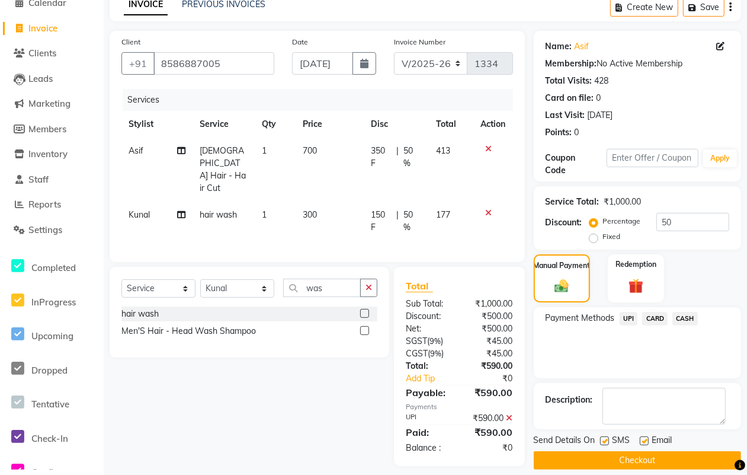
scroll to position [71, 0]
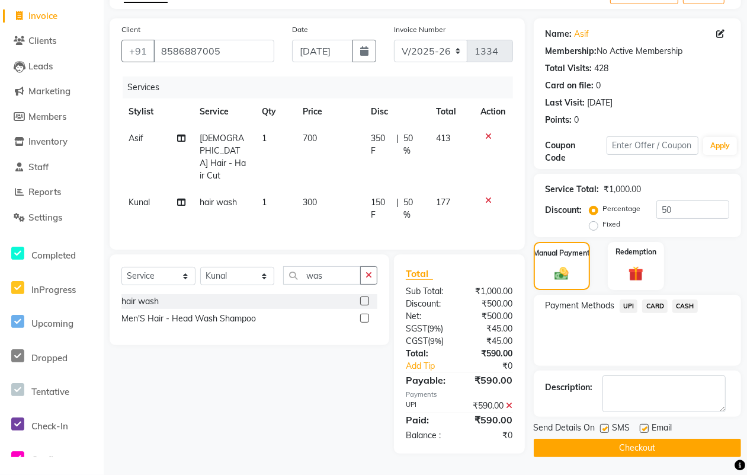
click at [599, 427] on div "Send Details On SMS Email" at bounding box center [637, 428] width 207 height 15
click at [607, 427] on label at bounding box center [604, 428] width 9 height 9
click at [607, 427] on input "checkbox" at bounding box center [604, 429] width 8 height 8
checkbox input "false"
click at [646, 427] on label at bounding box center [644, 428] width 9 height 9
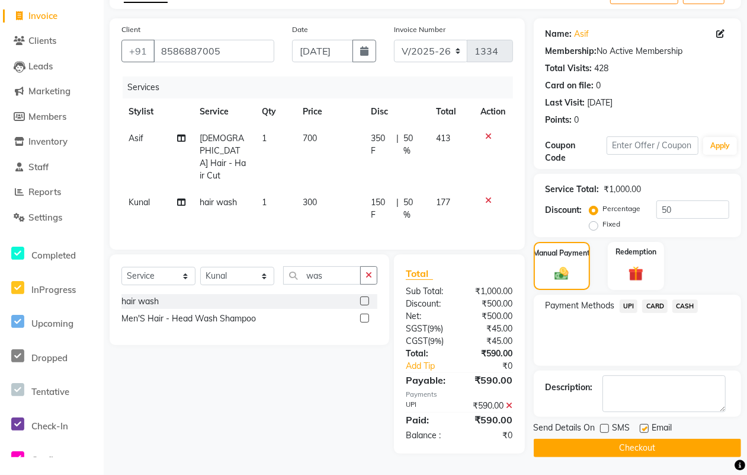
click at [646, 427] on input "checkbox" at bounding box center [644, 429] width 8 height 8
checkbox input "false"
click at [632, 445] on button "Checkout" at bounding box center [637, 447] width 207 height 18
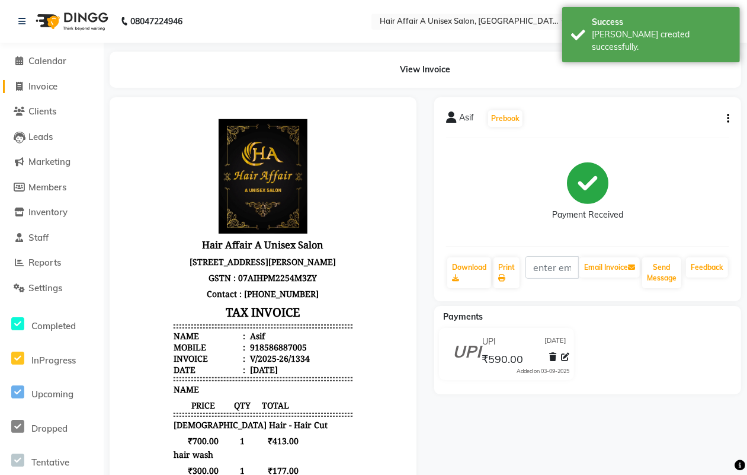
click at [49, 82] on span "Invoice" at bounding box center [42, 86] width 29 height 11
select select "service"
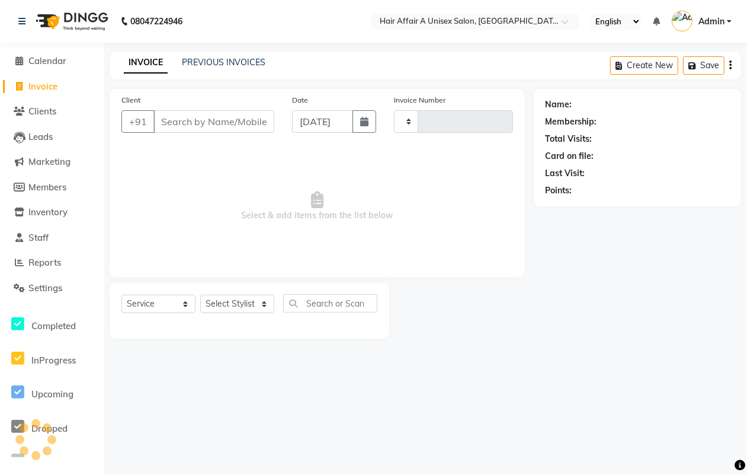
type input "1335"
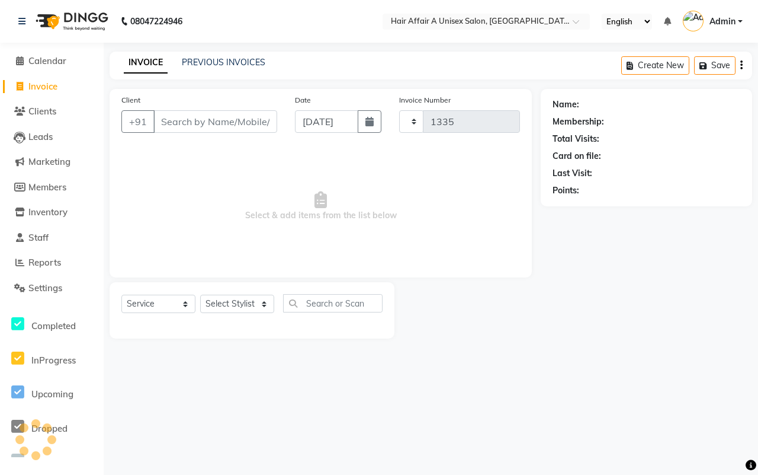
select select "4464"
